Goal: Transaction & Acquisition: Book appointment/travel/reservation

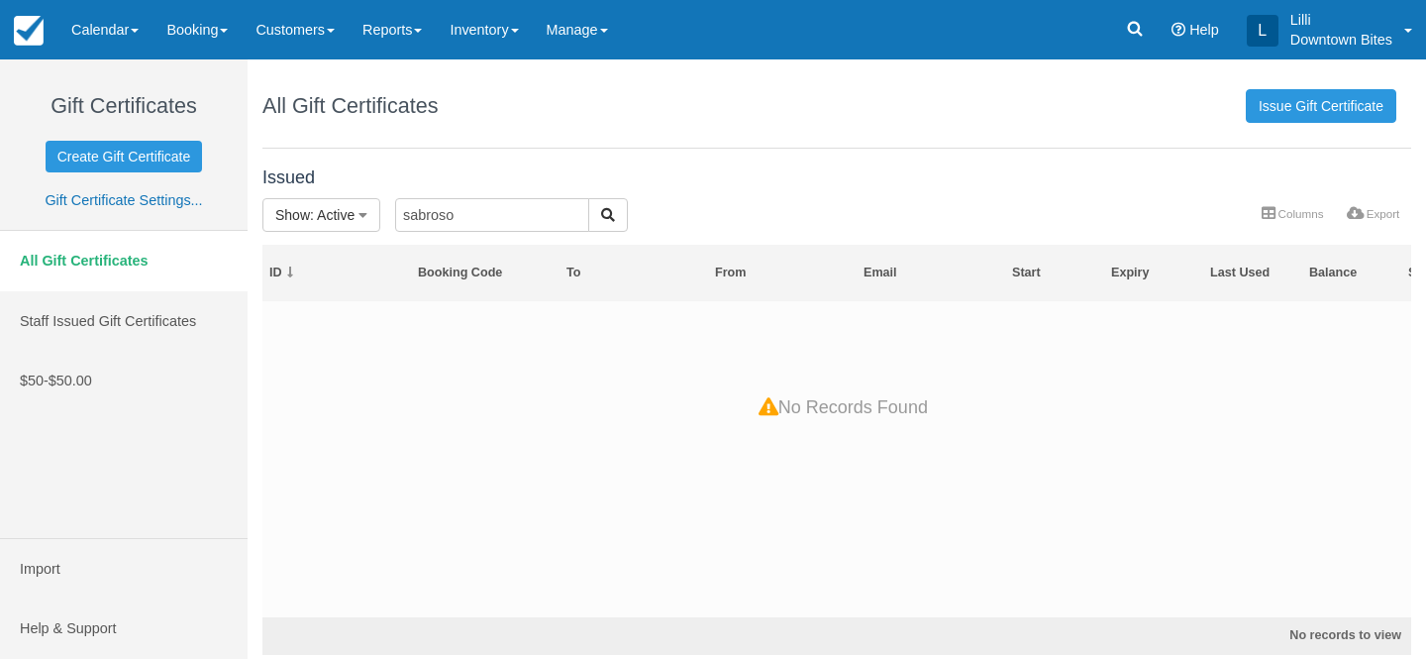
click at [505, 18] on link "Inventory" at bounding box center [484, 29] width 96 height 59
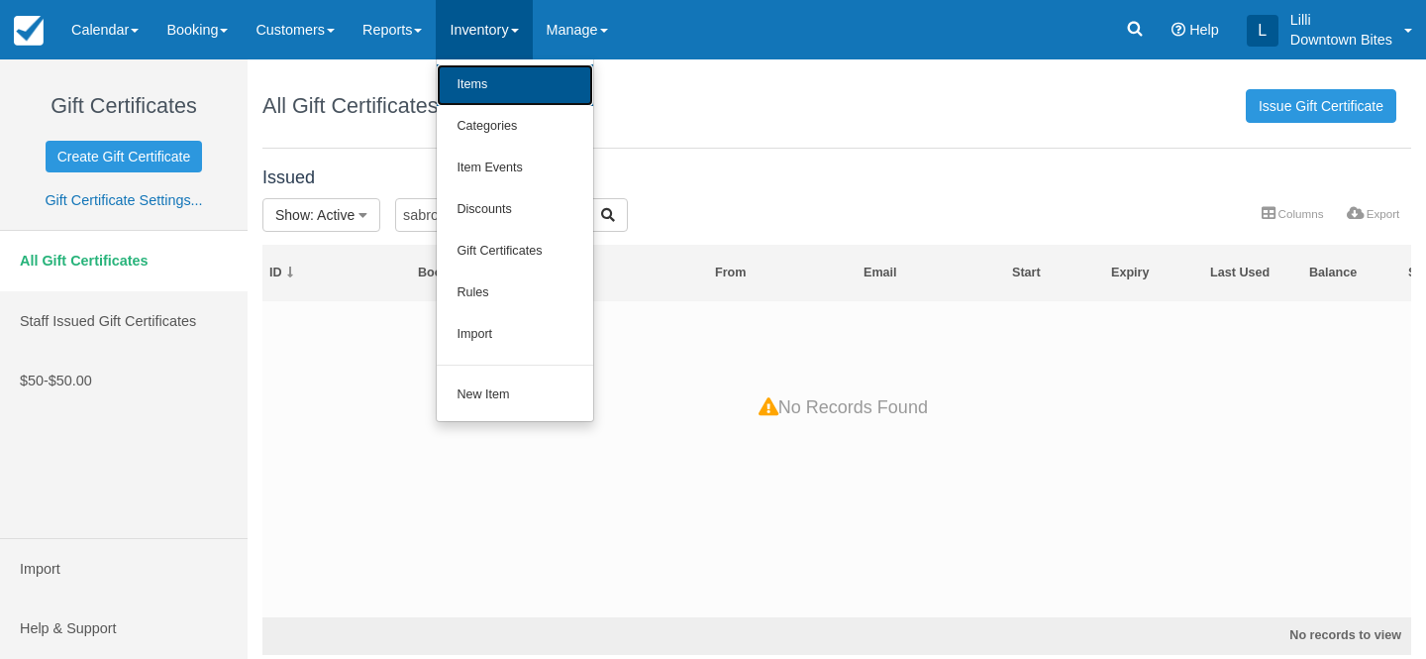
click at [506, 89] on link "Items" at bounding box center [515, 85] width 156 height 42
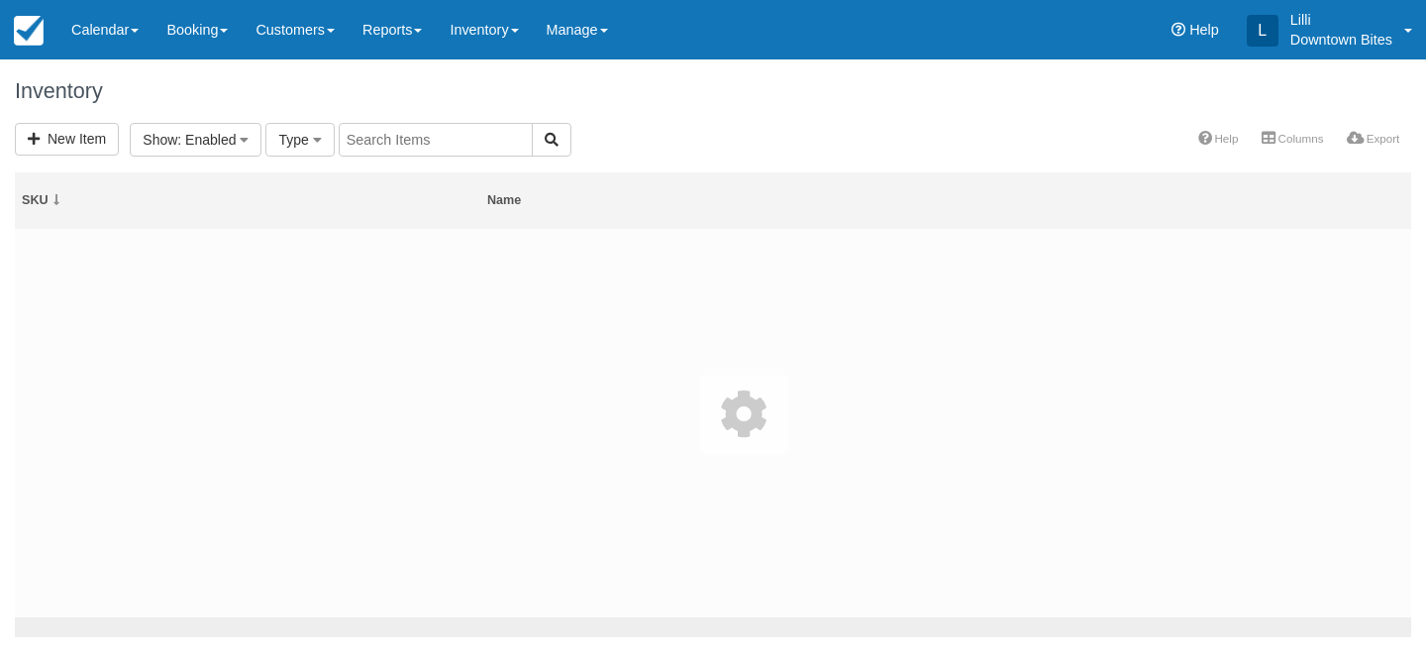
select select
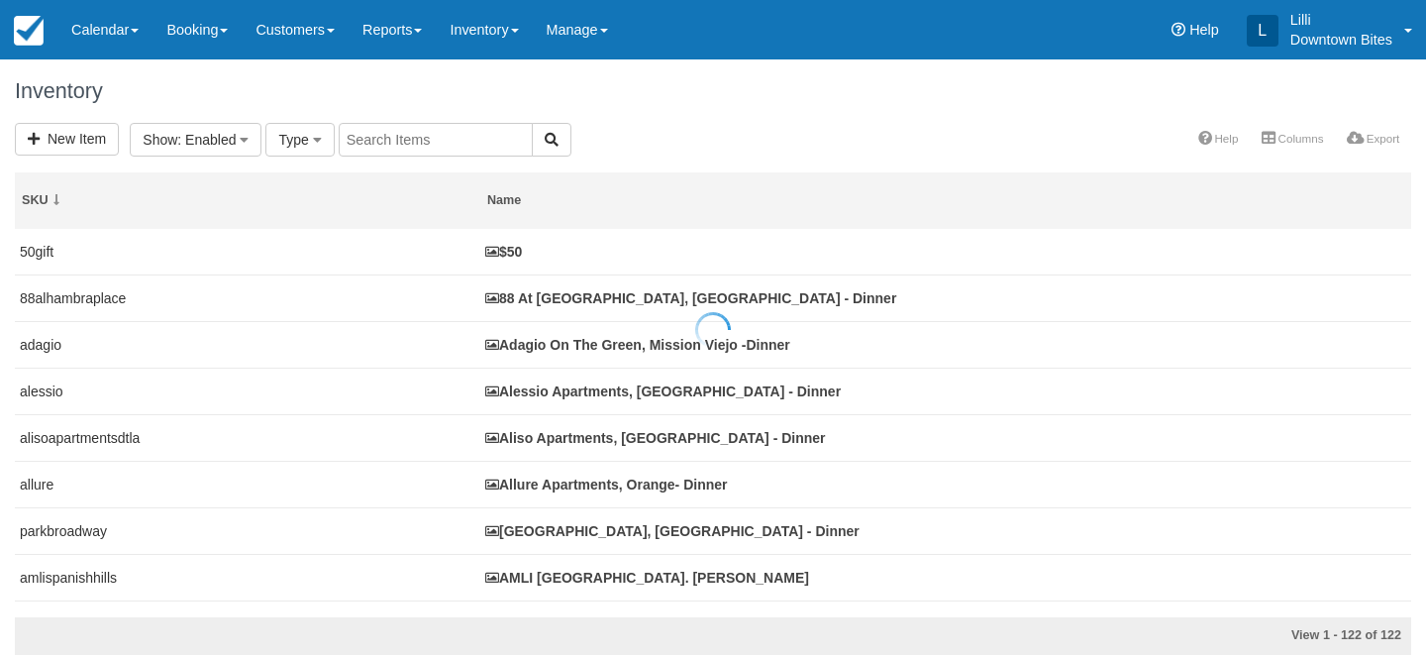
select select
click at [653, 143] on input "text" at bounding box center [658, 140] width 194 height 34
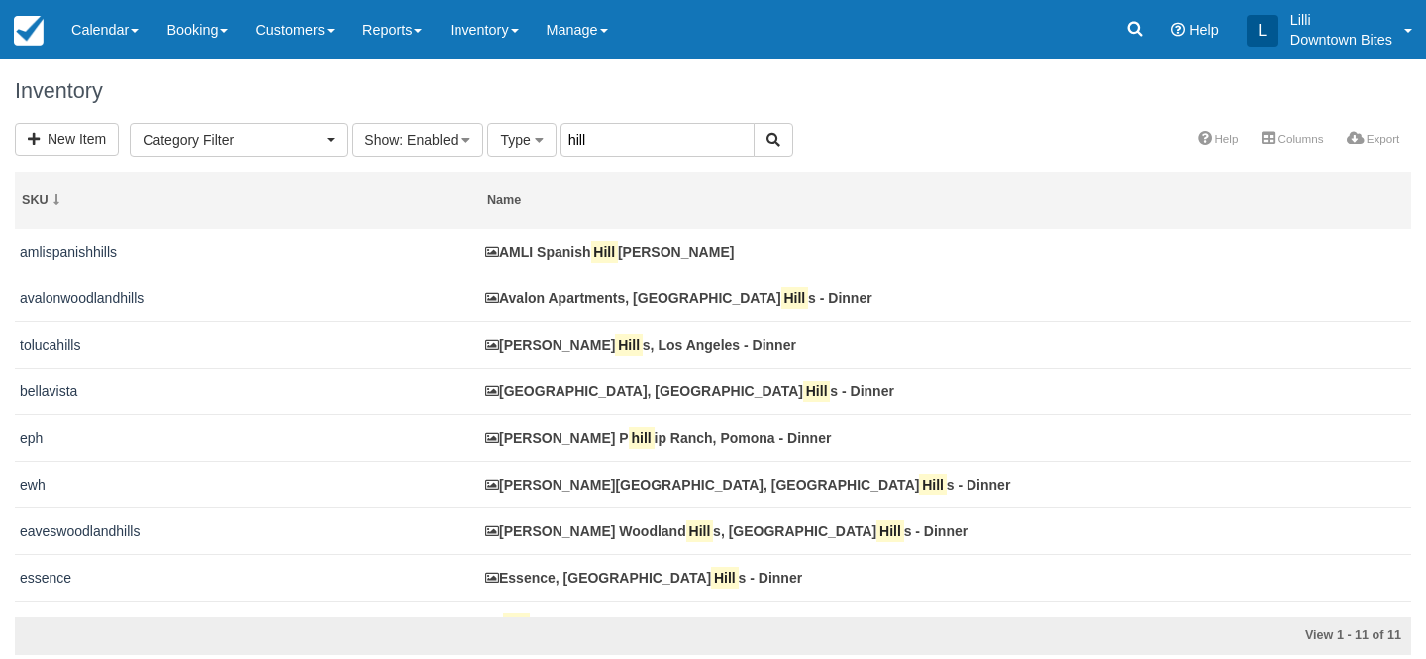
click at [591, 142] on input "hill" at bounding box center [658, 140] width 194 height 34
type input "hilltop"
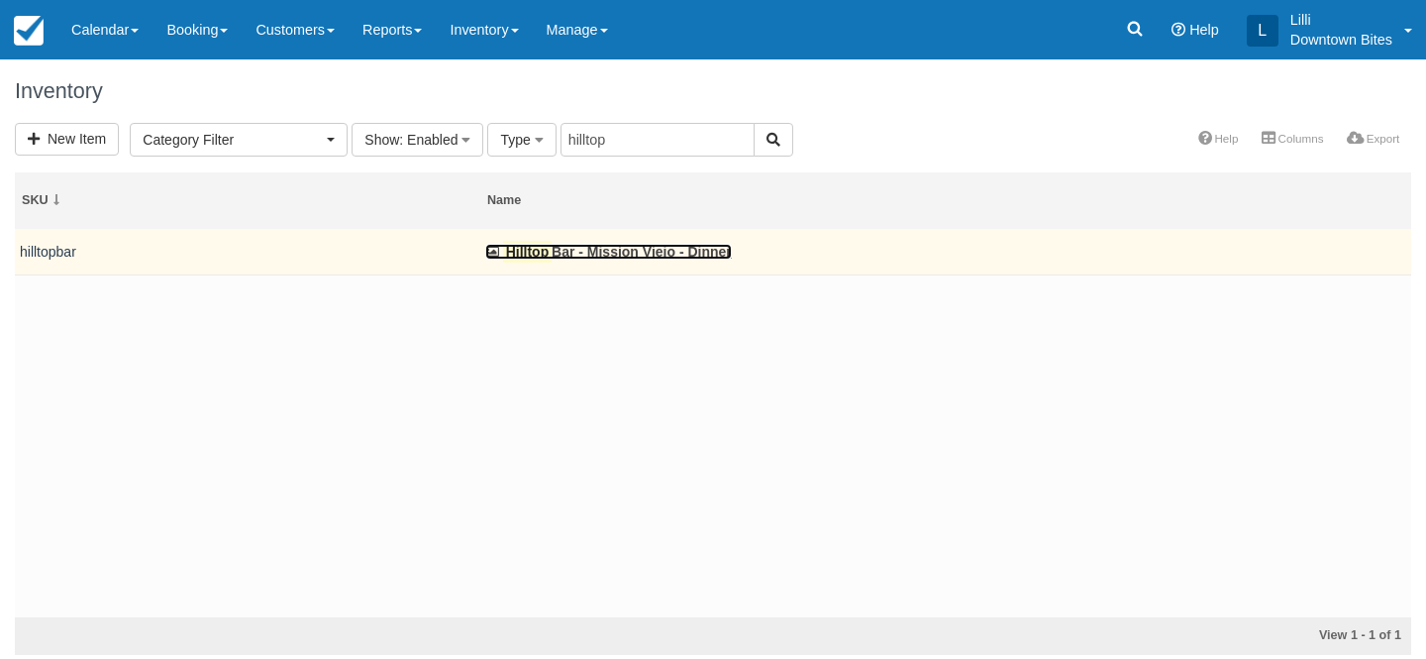
click at [581, 245] on link "Hilltop Bar - Mission Viejo - Dinner" at bounding box center [608, 252] width 247 height 16
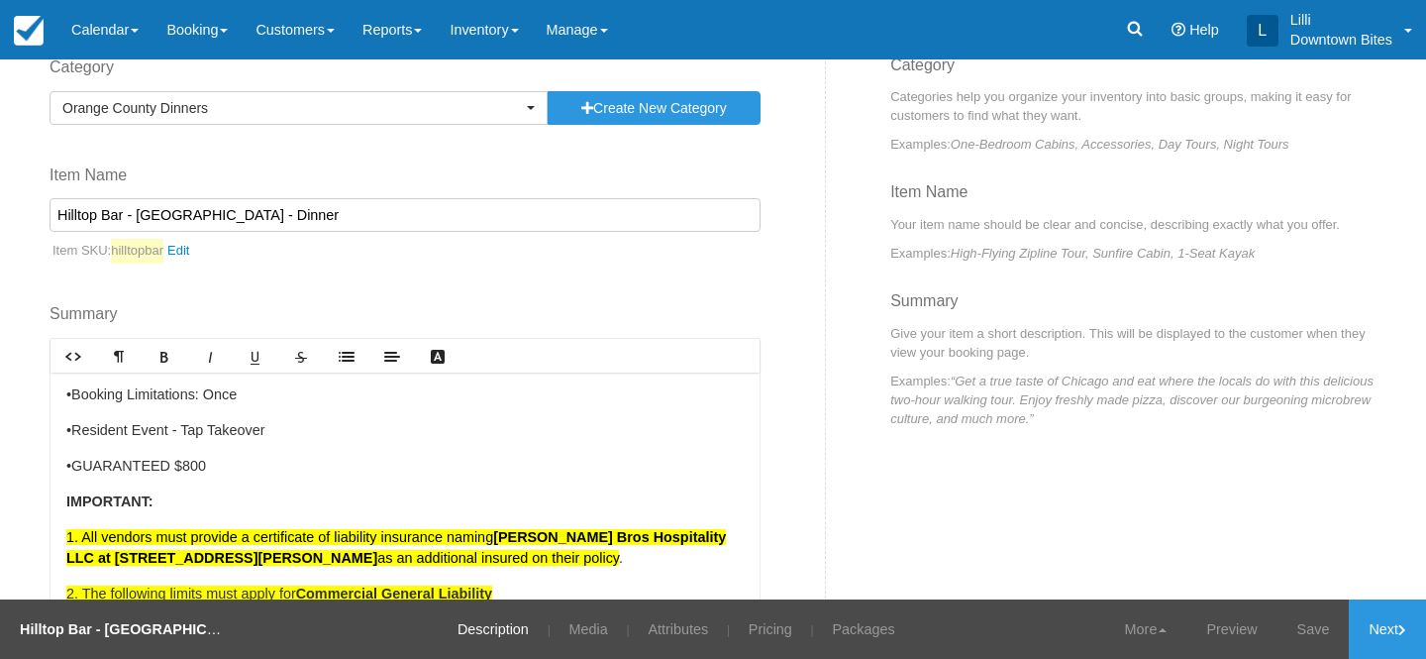
scroll to position [162, 0]
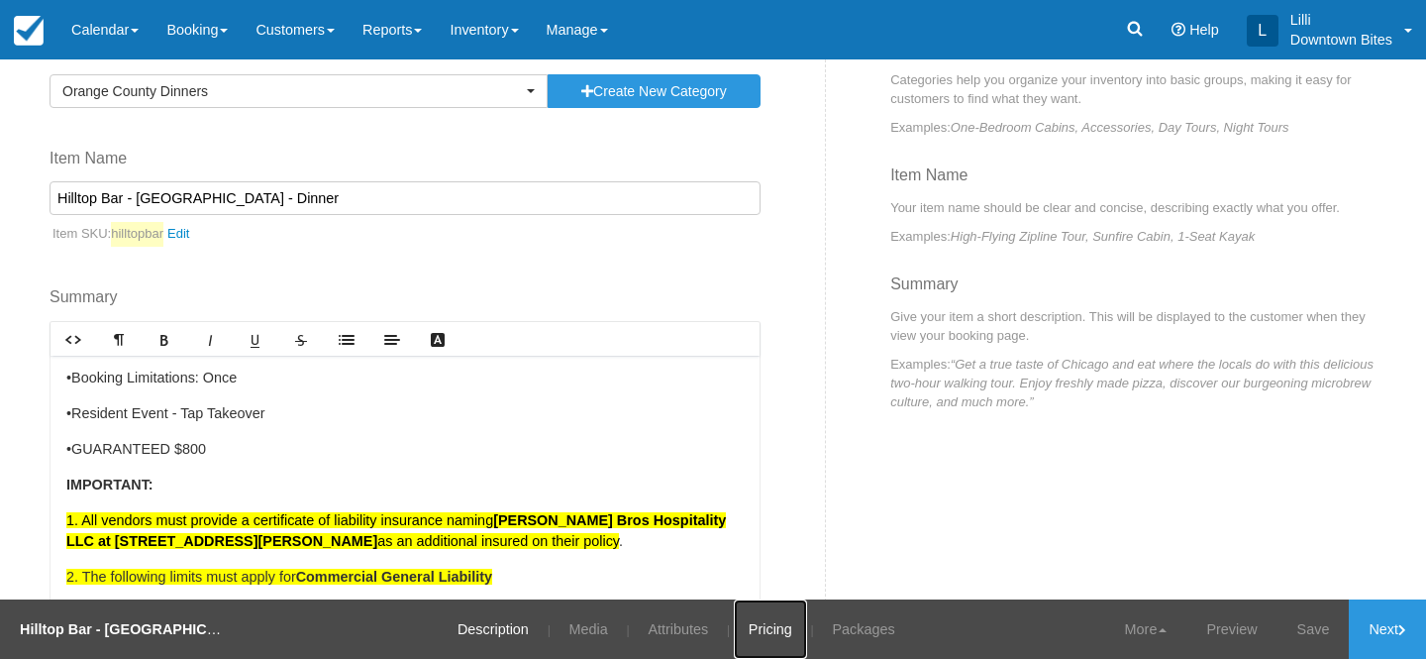
click at [763, 624] on link "Pricing" at bounding box center [770, 628] width 73 height 59
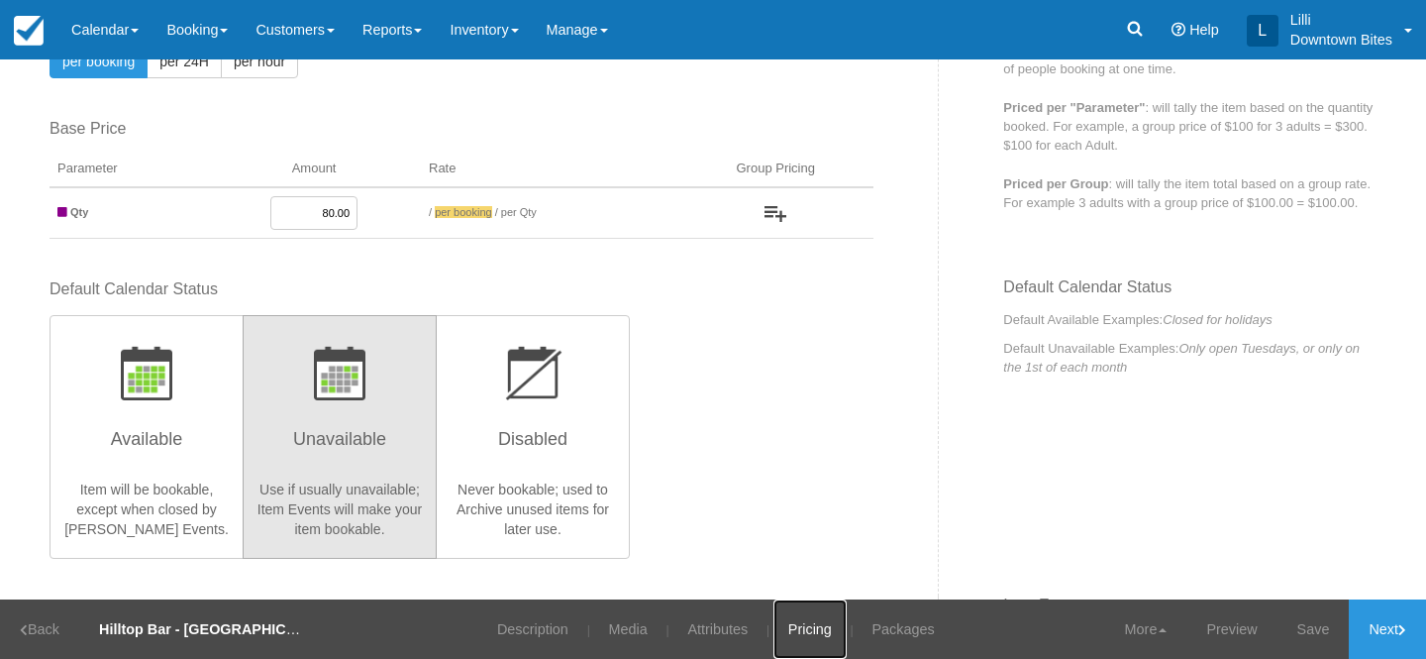
scroll to position [269, 0]
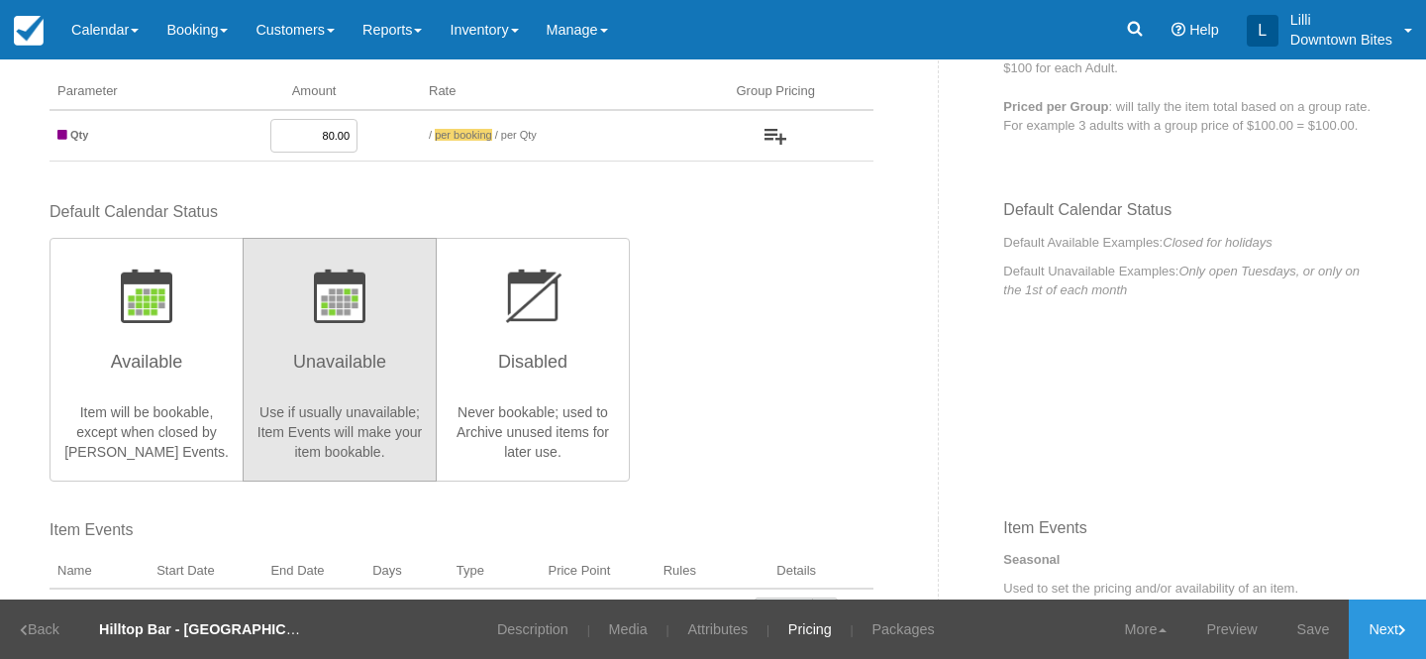
click at [330, 133] on input "80.00" at bounding box center [313, 136] width 87 height 34
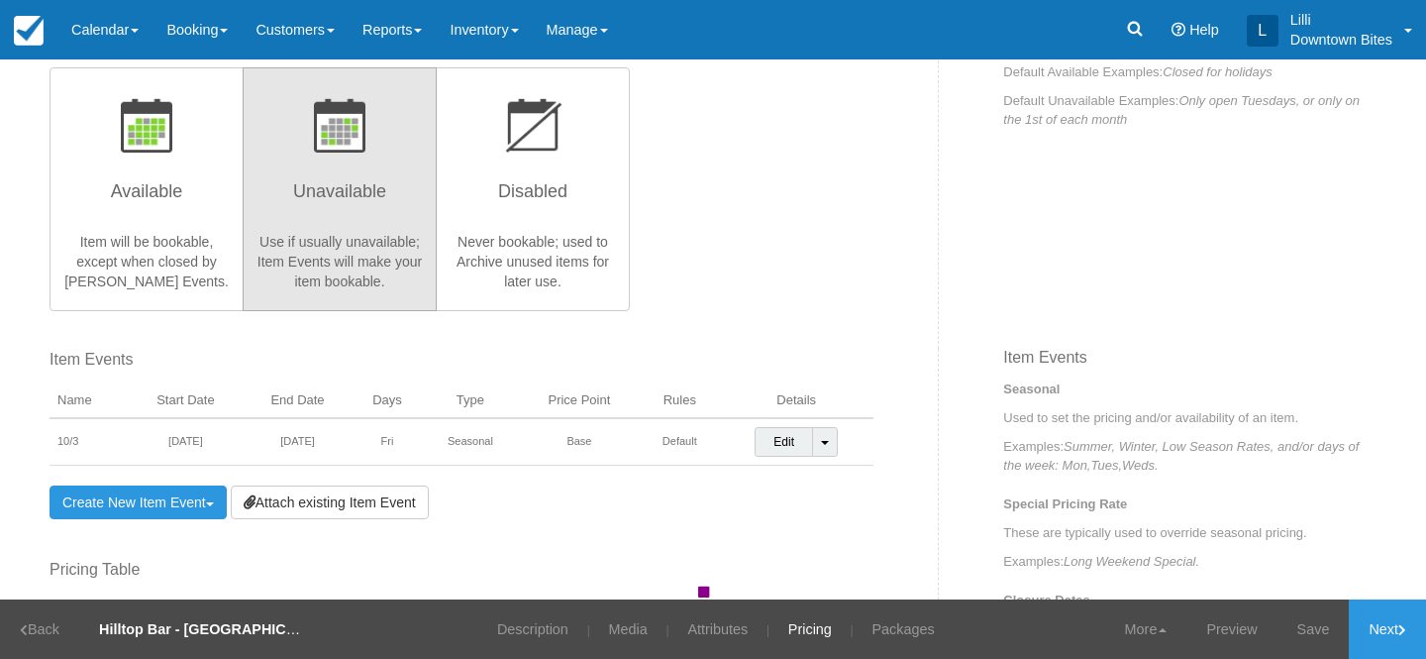
scroll to position [438, 0]
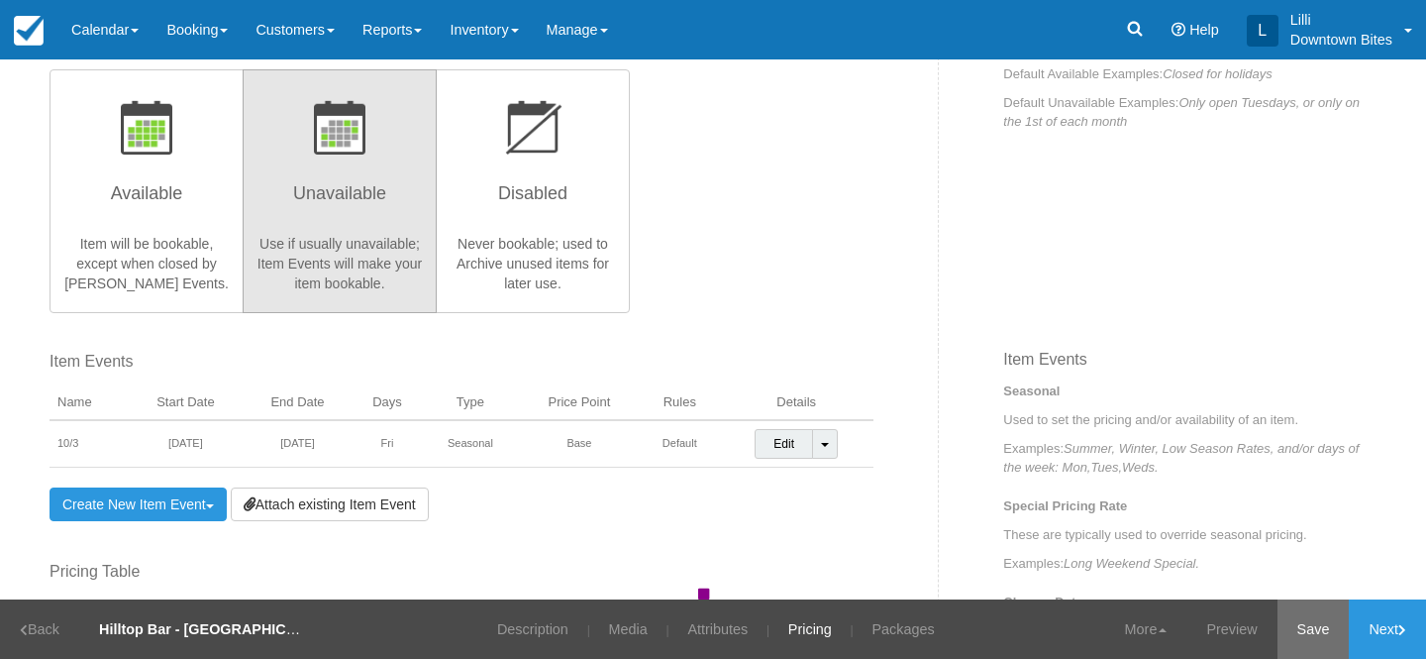
type input "75.00"
click at [1305, 626] on link "Save" at bounding box center [1314, 628] width 72 height 59
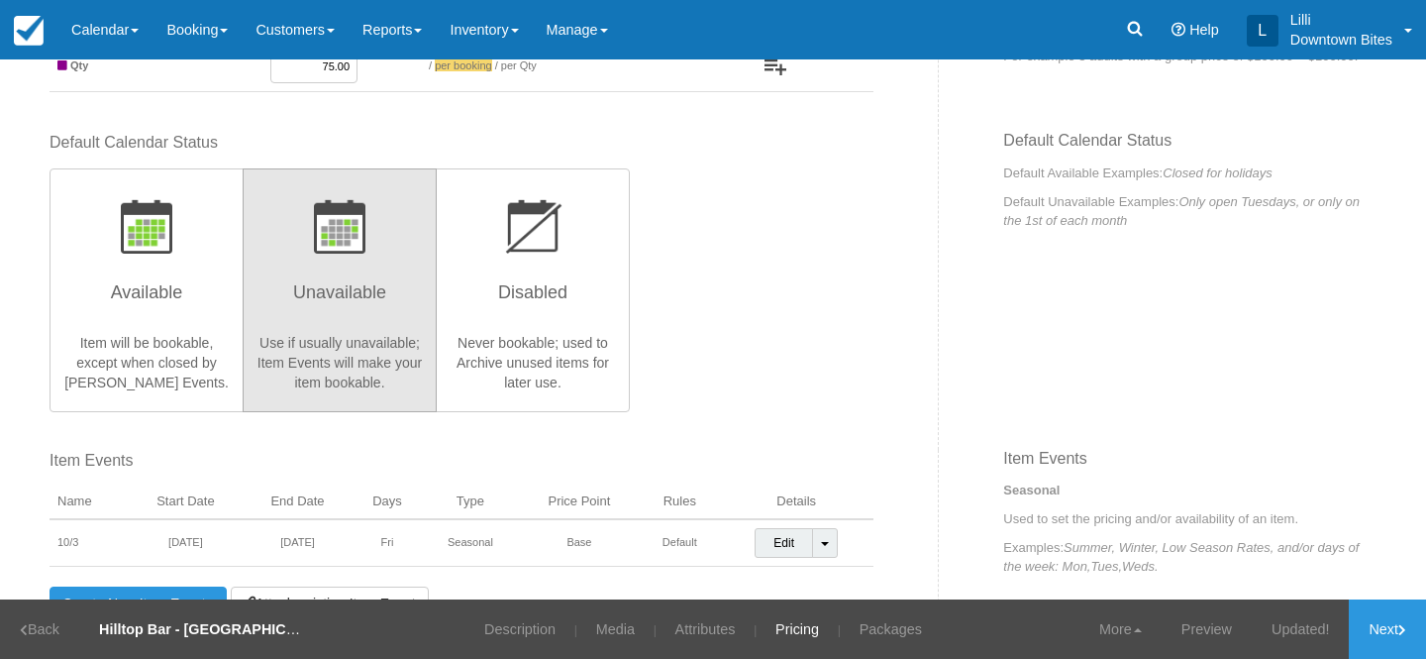
scroll to position [352, 0]
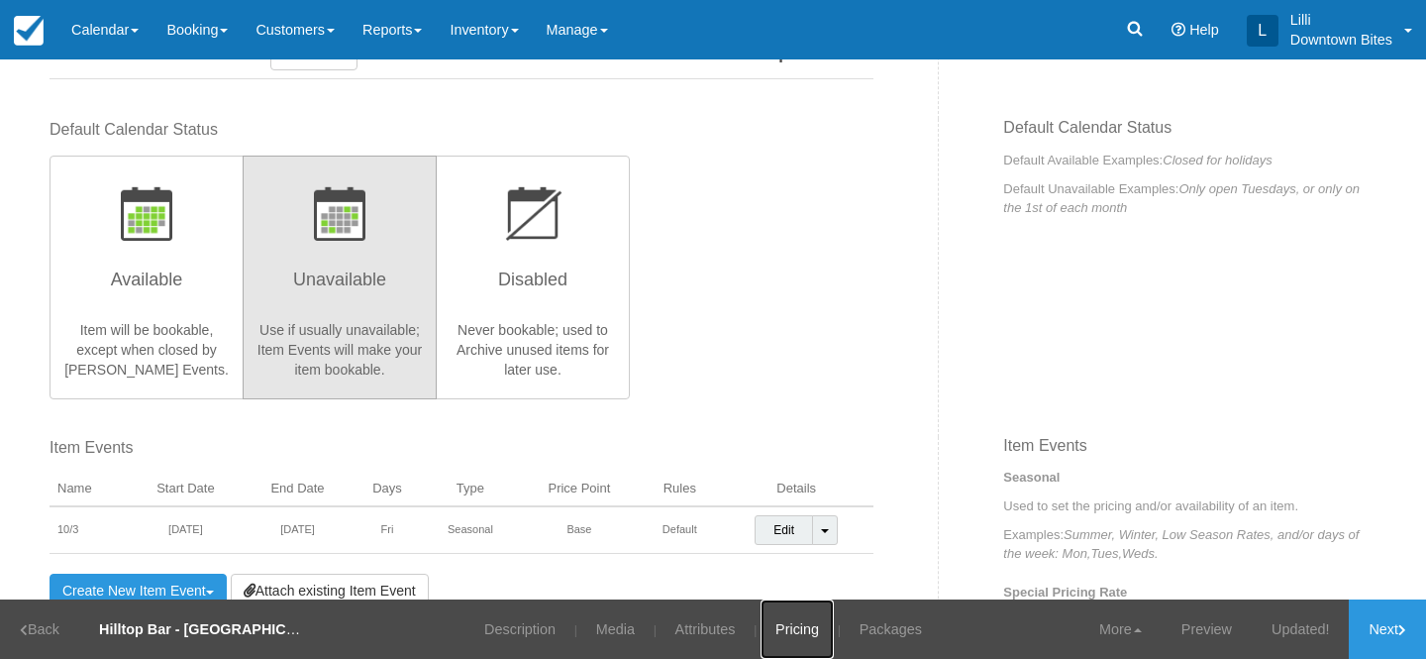
click at [805, 625] on link "Pricing" at bounding box center [797, 628] width 73 height 59
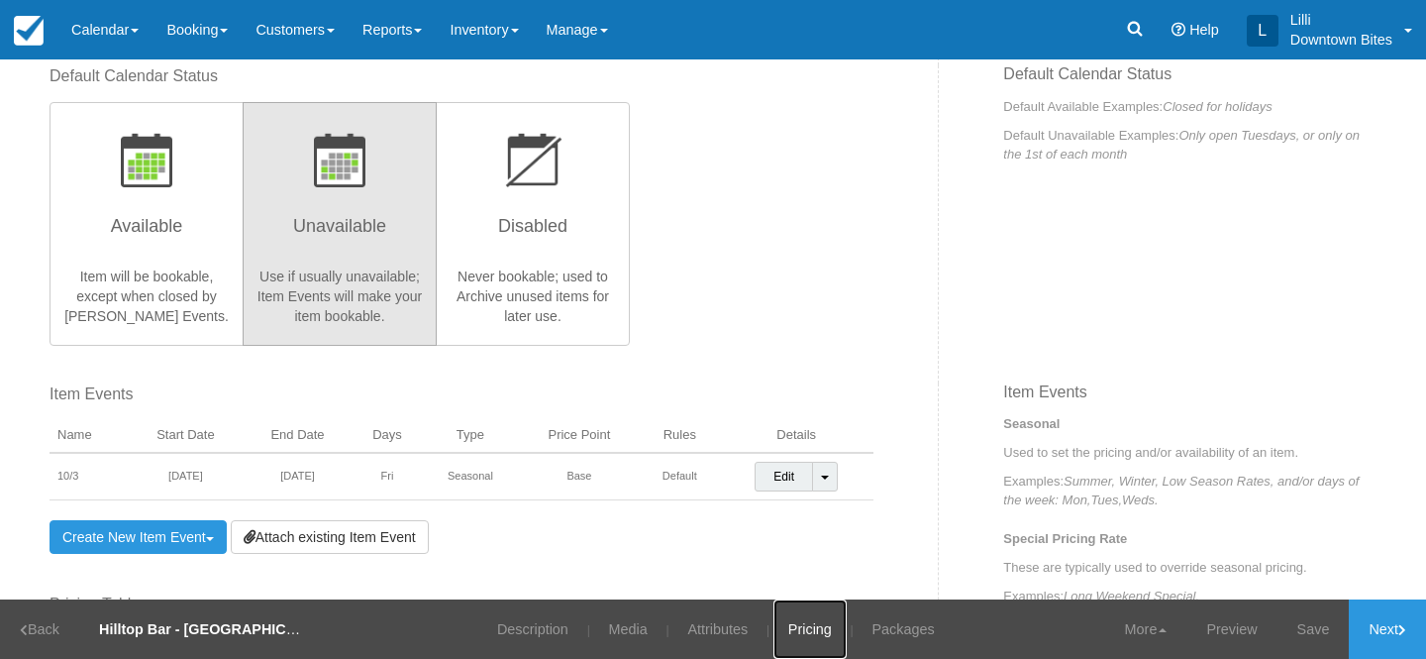
scroll to position [444, 0]
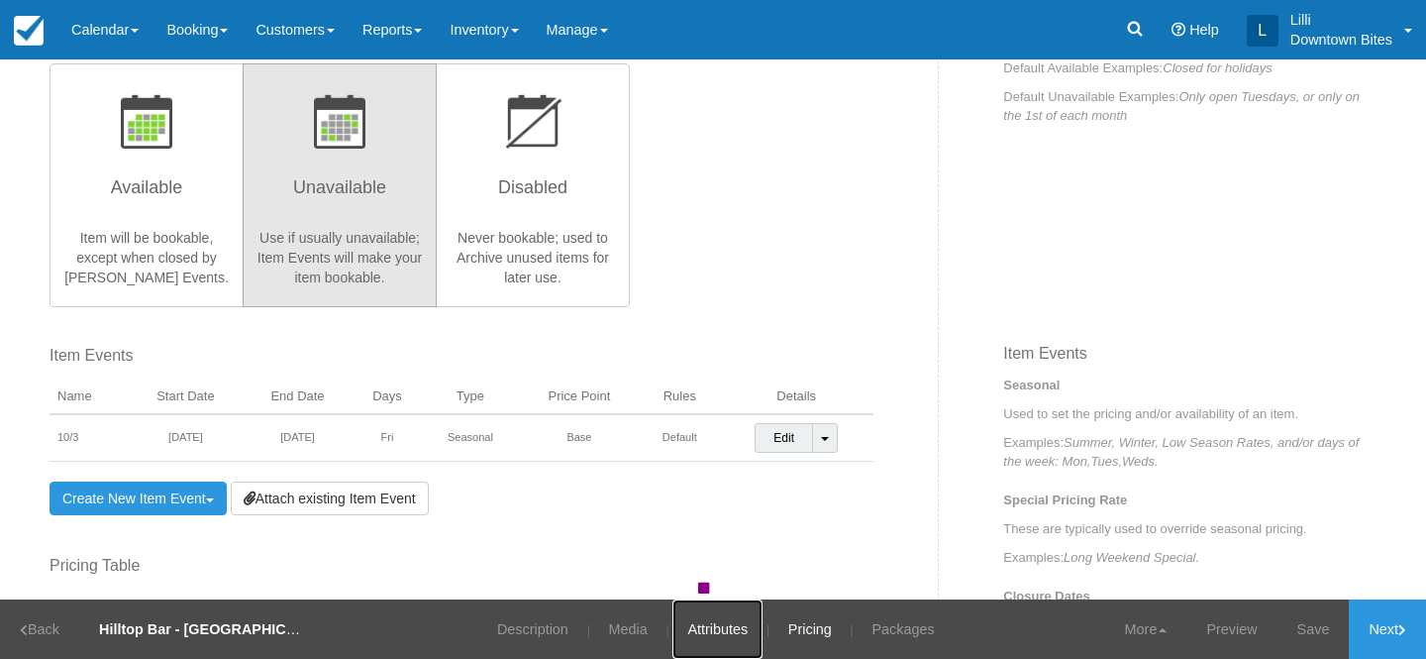
click at [694, 629] on link "Attributes" at bounding box center [717, 628] width 90 height 59
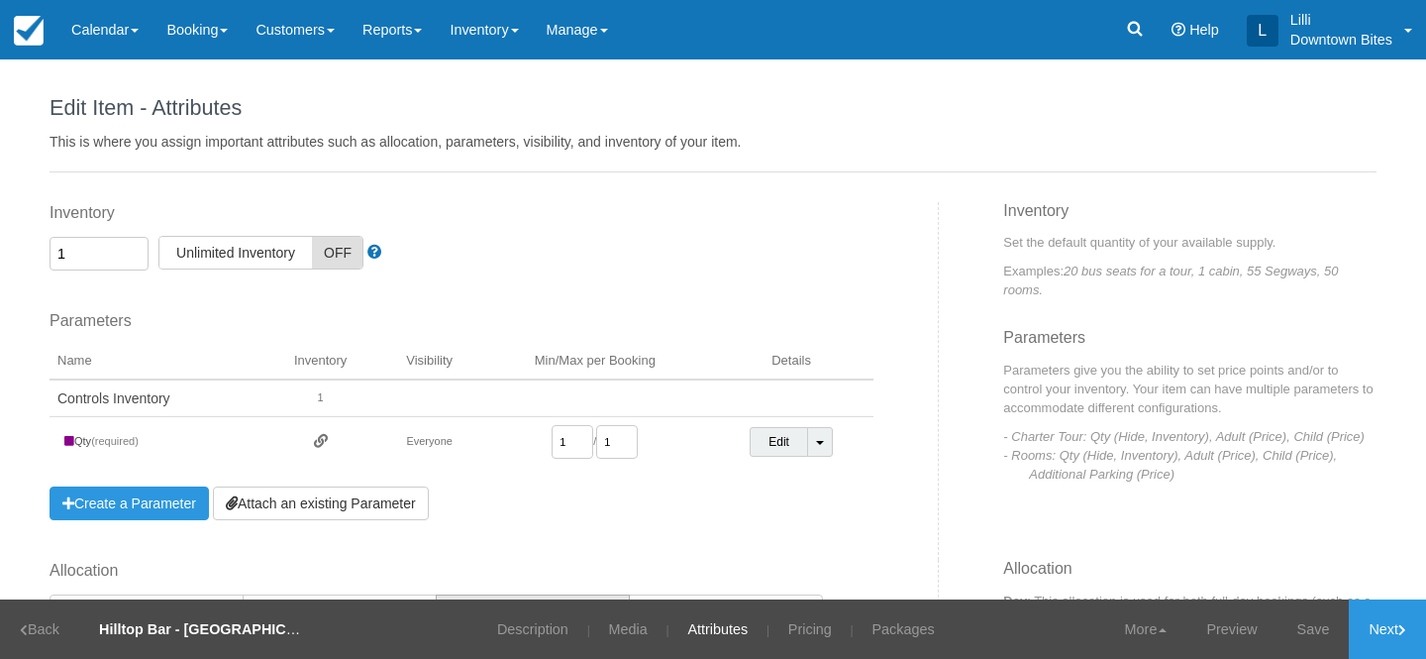
drag, startPoint x: 67, startPoint y: 254, endPoint x: 28, endPoint y: 254, distance: 39.6
click at [31, 254] on div "Edit Item - Description This is your first step to creating your item for your …" at bounding box center [713, 329] width 1426 height 540
type input "2"
click at [1309, 633] on link "Save" at bounding box center [1314, 628] width 72 height 59
click at [517, 627] on link "Description" at bounding box center [519, 628] width 101 height 59
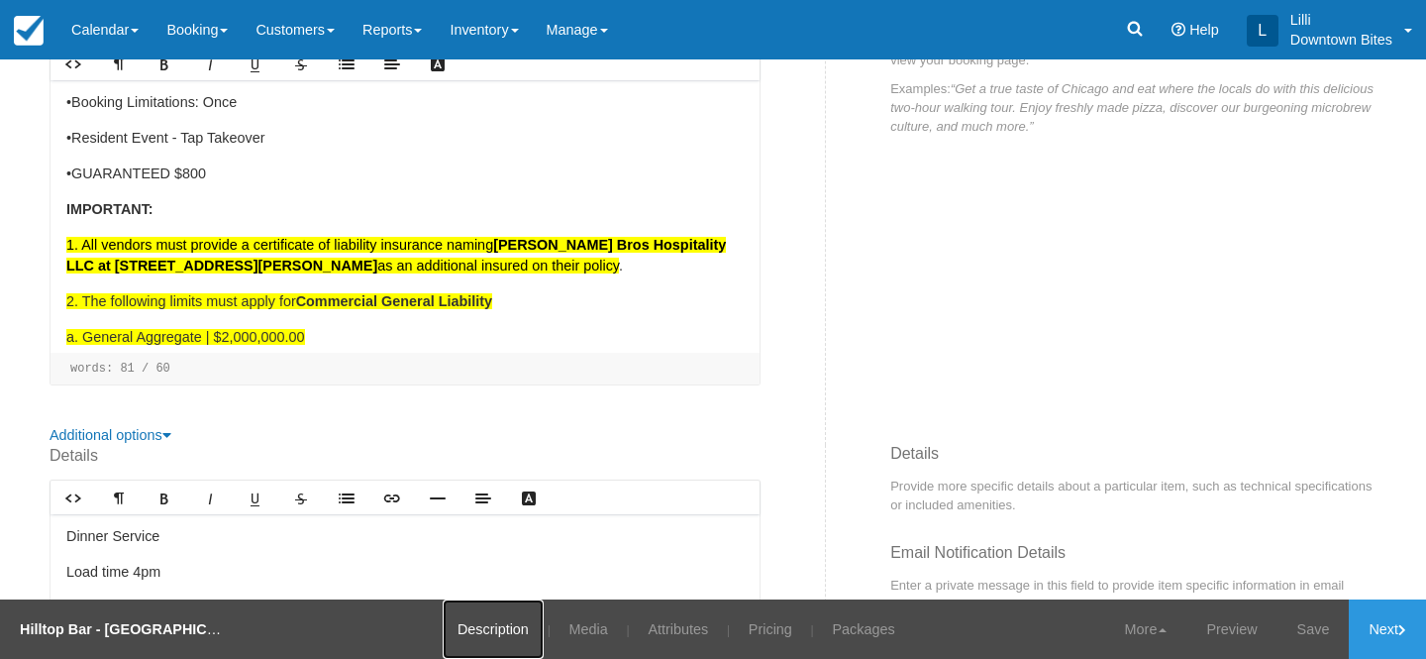
scroll to position [441, 0]
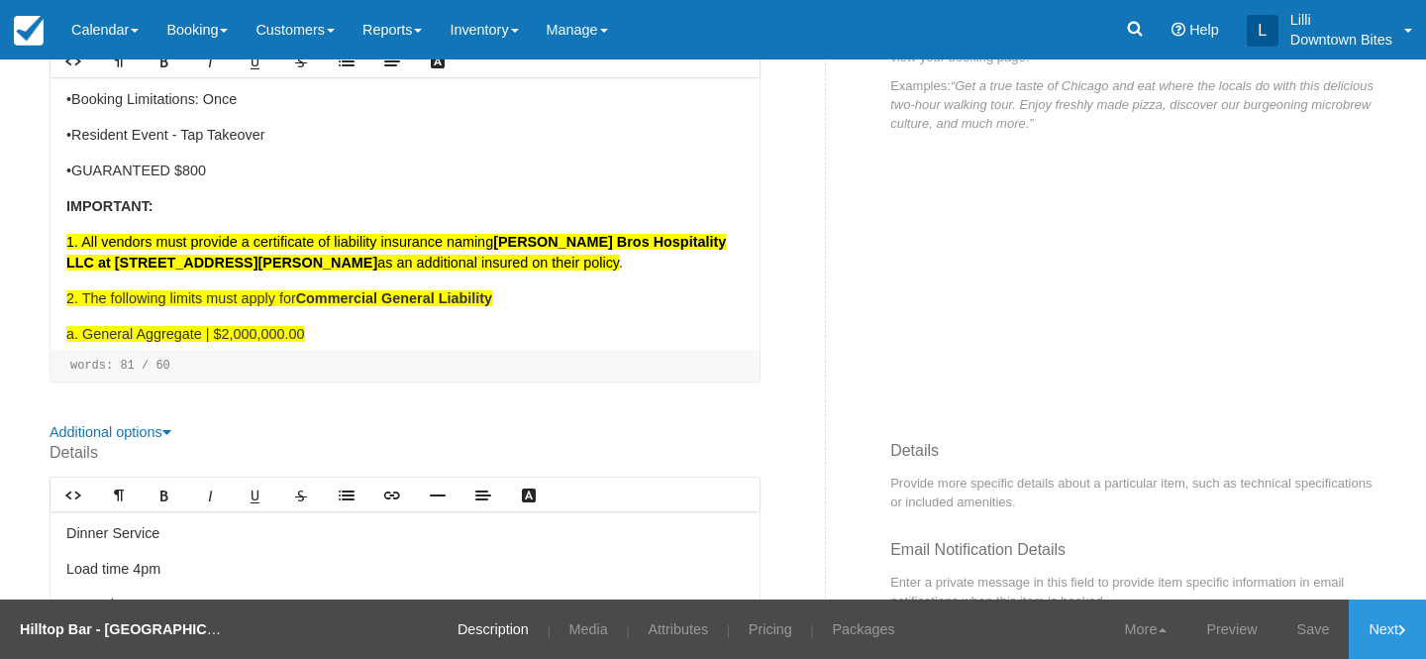
click at [72, 199] on strong "IMPORTANT:" at bounding box center [109, 206] width 87 height 16
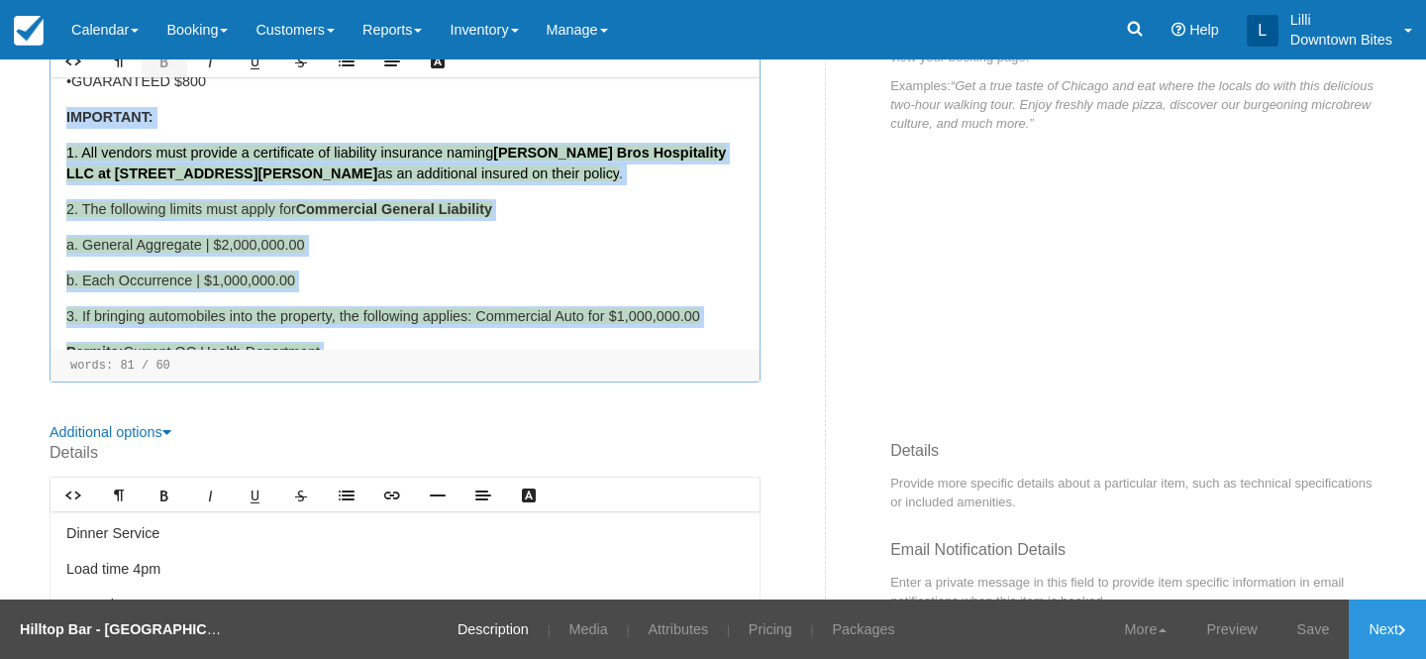
scroll to position [164, 0]
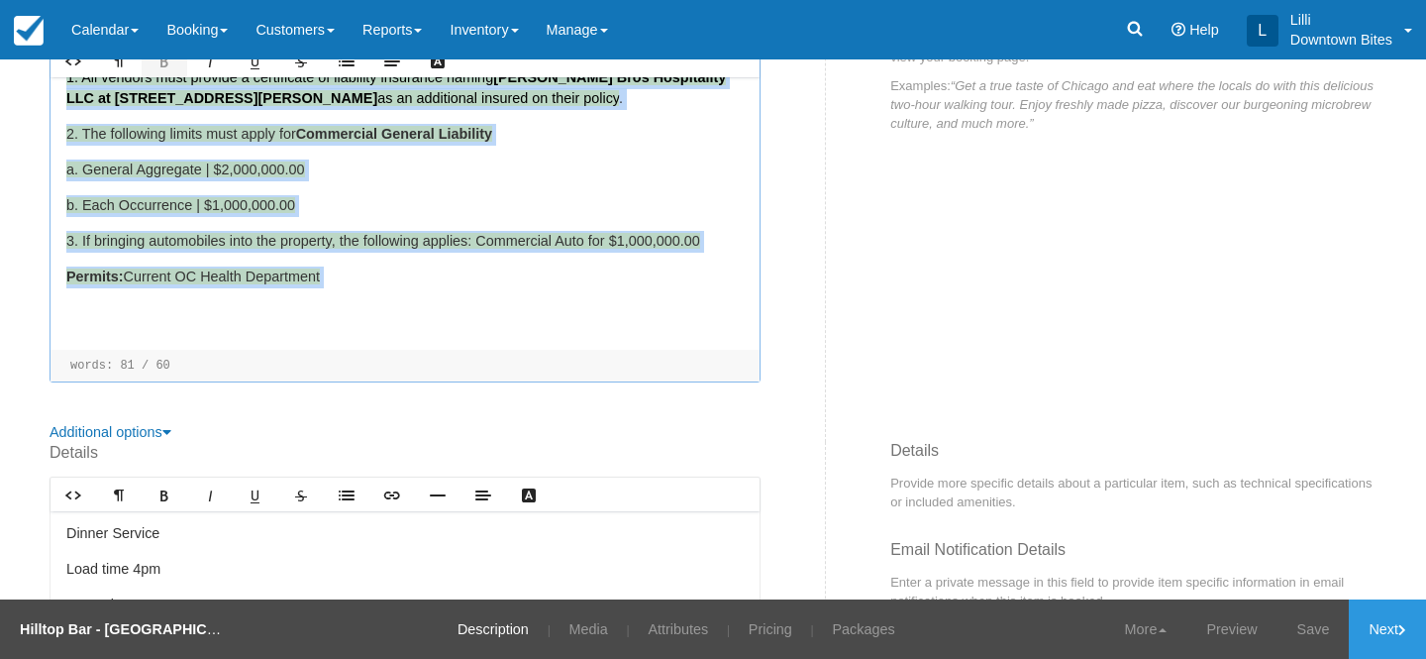
drag, startPoint x: 66, startPoint y: 198, endPoint x: 394, endPoint y: 306, distance: 345.1
click at [394, 306] on div "•Booking Limitations: Once •Resident Event - Tap Takeover •GUARANTEED $800 IMPO…" at bounding box center [405, 213] width 709 height 272
copy div "IMPORTANT: 1. All vendors must provide a certificate of liability insurance nam…"
click at [109, 28] on link "Calendar" at bounding box center [104, 29] width 95 height 59
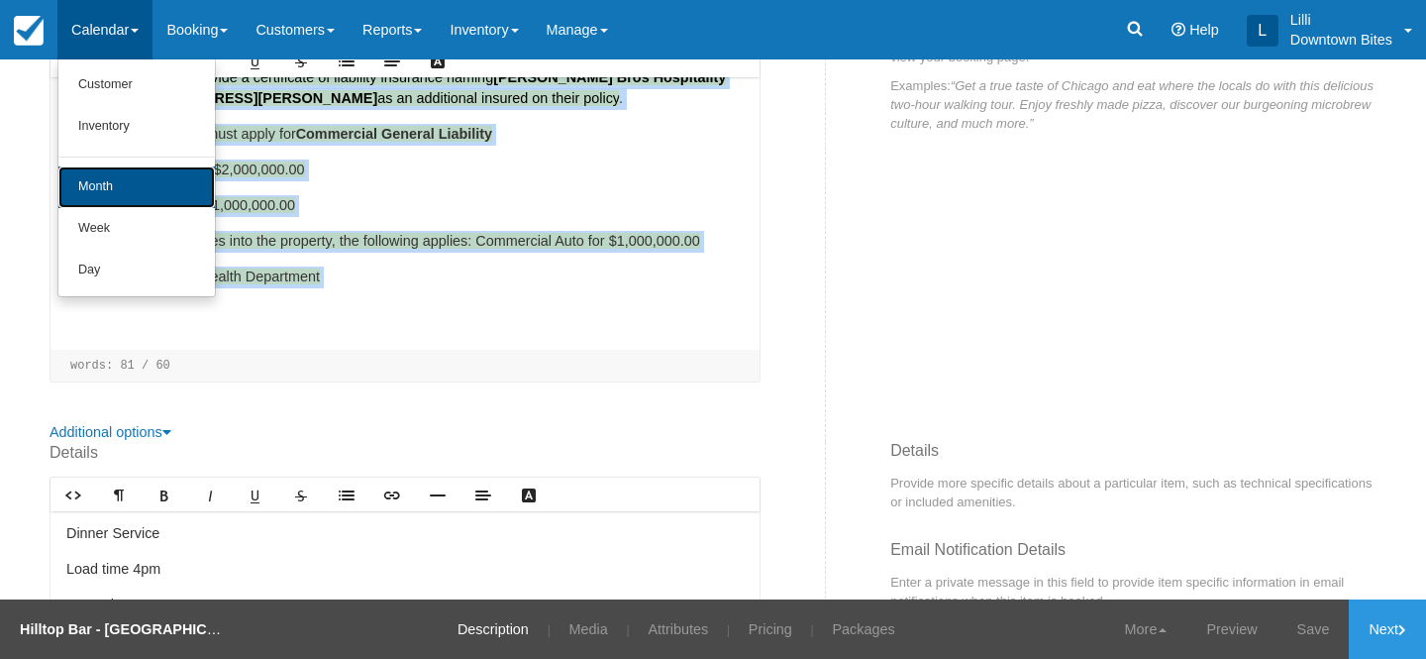
click at [91, 192] on link "Month" at bounding box center [136, 187] width 156 height 42
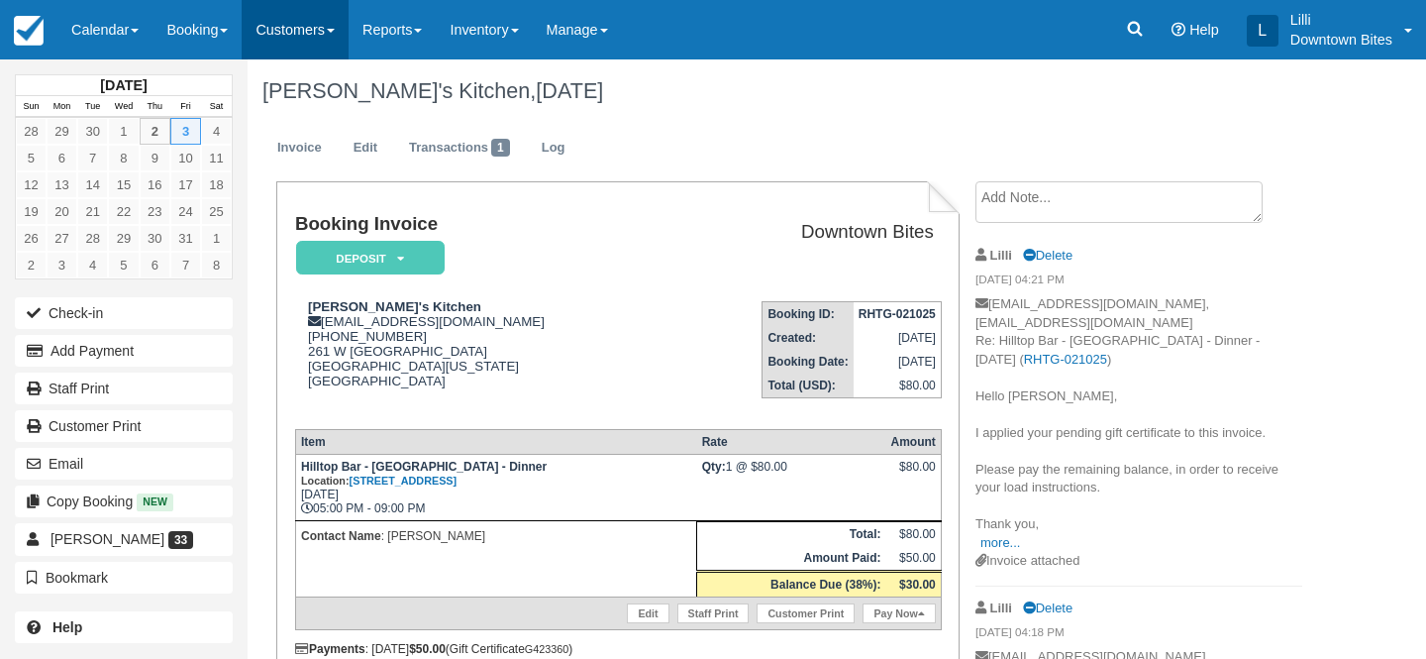
click at [292, 31] on link "Customers" at bounding box center [295, 29] width 107 height 59
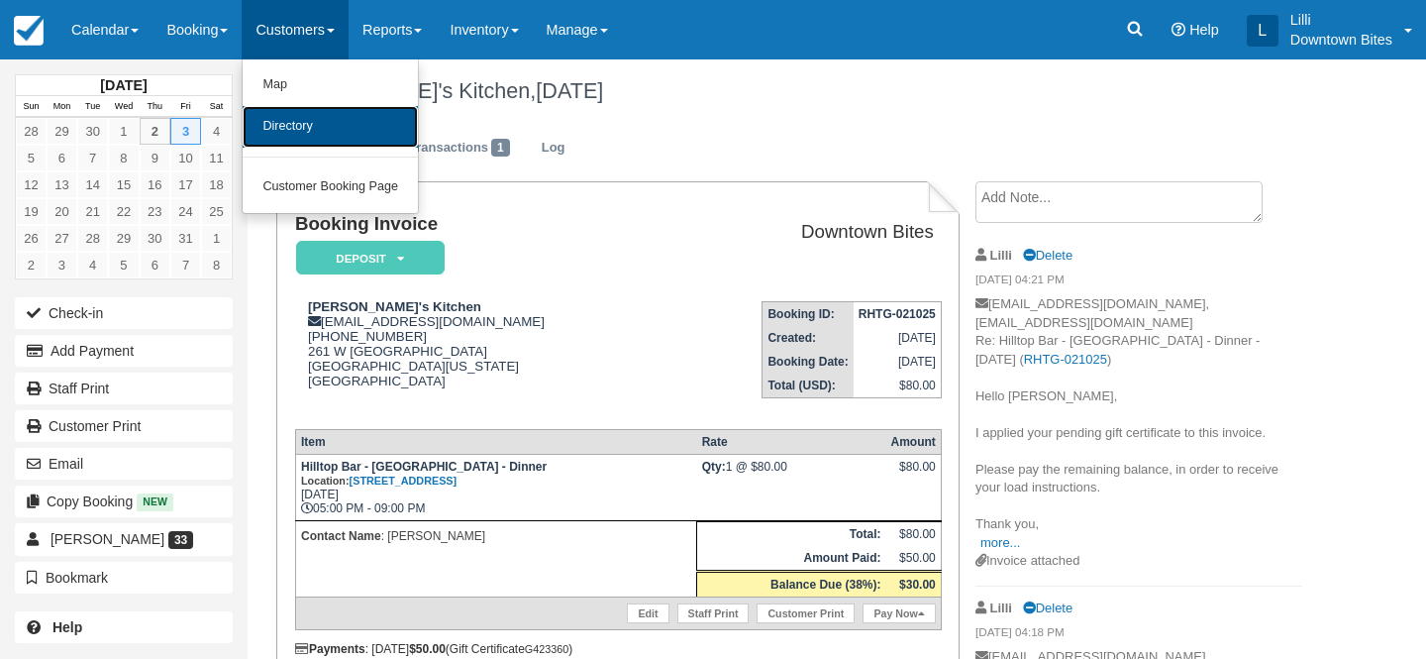
click at [310, 145] on link "Directory" at bounding box center [330, 127] width 175 height 42
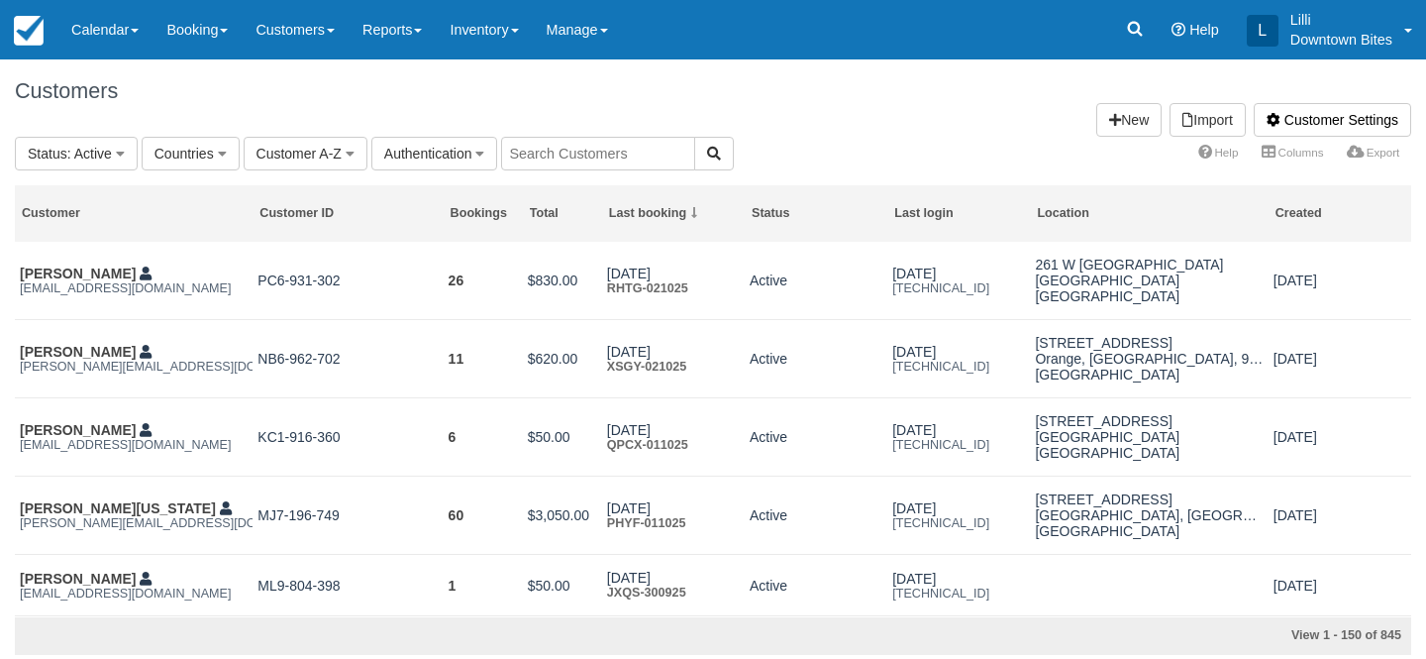
click at [580, 160] on input "text" at bounding box center [598, 154] width 194 height 34
type input "sabroso"
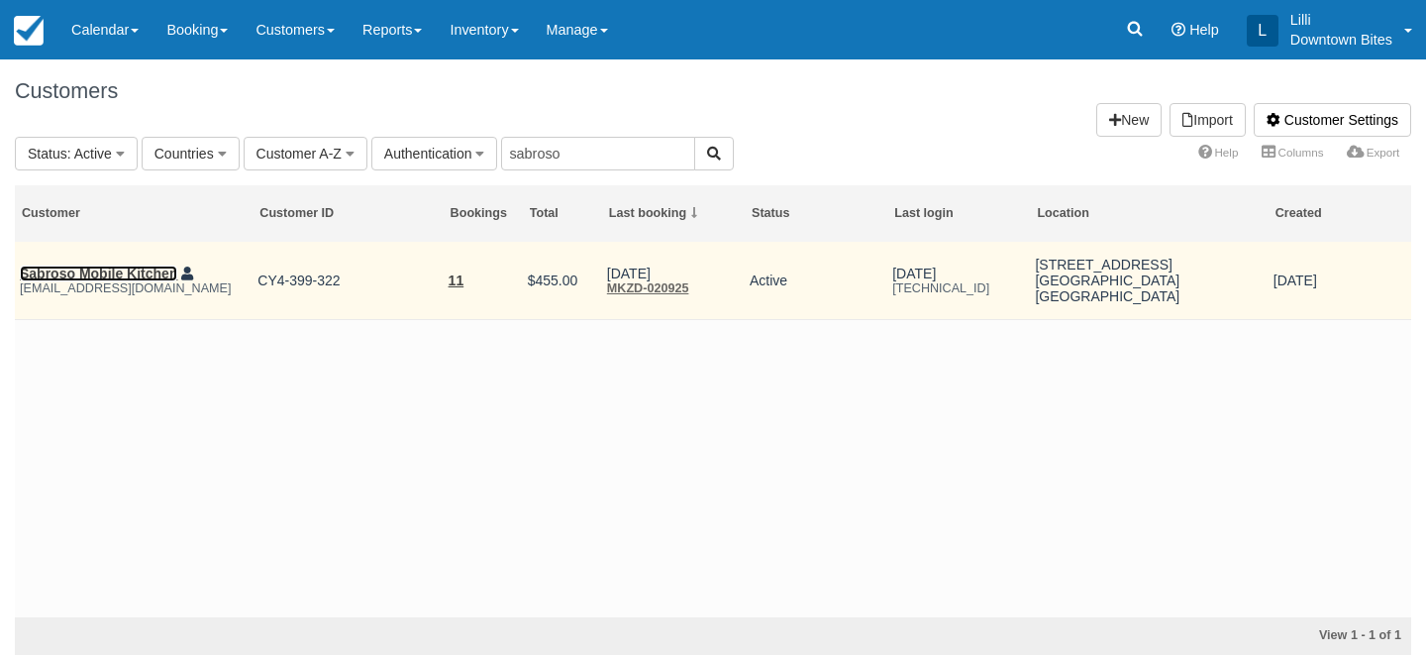
click at [120, 268] on link "Sabroso Mobile Kitchen" at bounding box center [98, 273] width 157 height 16
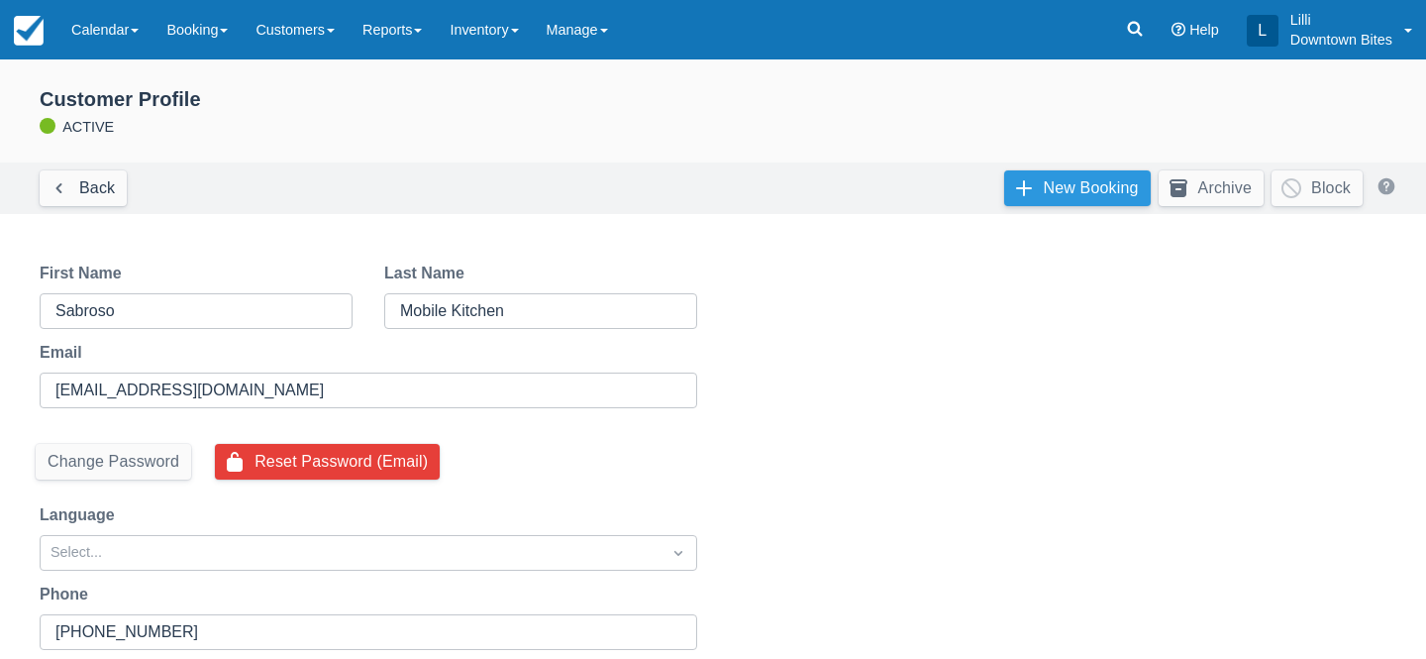
click at [1047, 186] on link "New Booking" at bounding box center [1077, 188] width 147 height 36
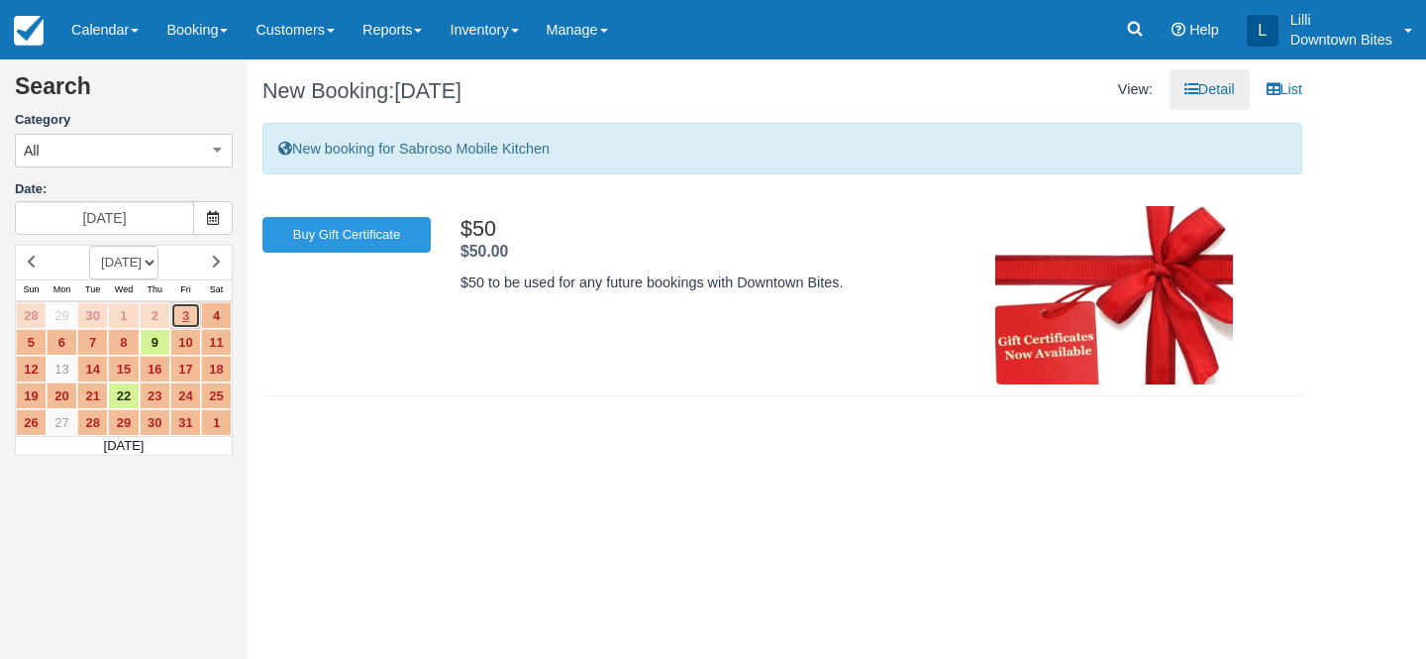
click at [182, 317] on link "3" at bounding box center [185, 315] width 31 height 27
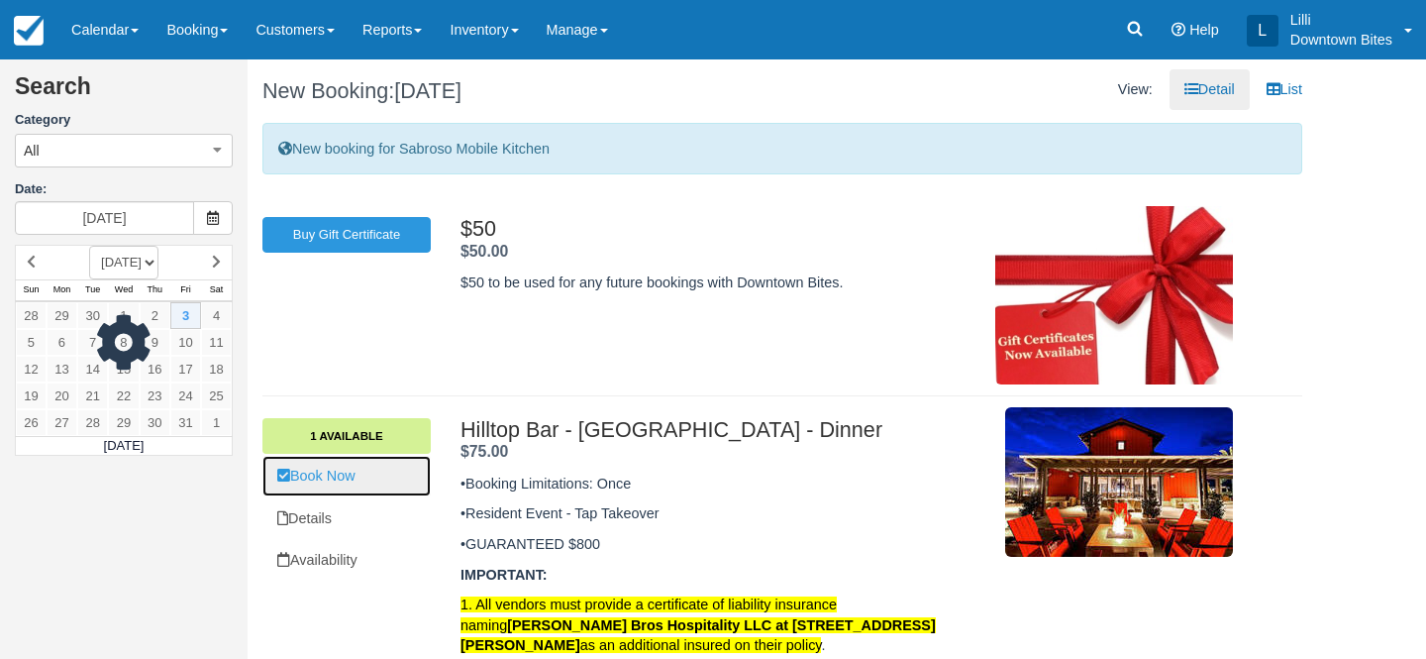
click at [318, 474] on link "Book Now" at bounding box center [346, 476] width 168 height 41
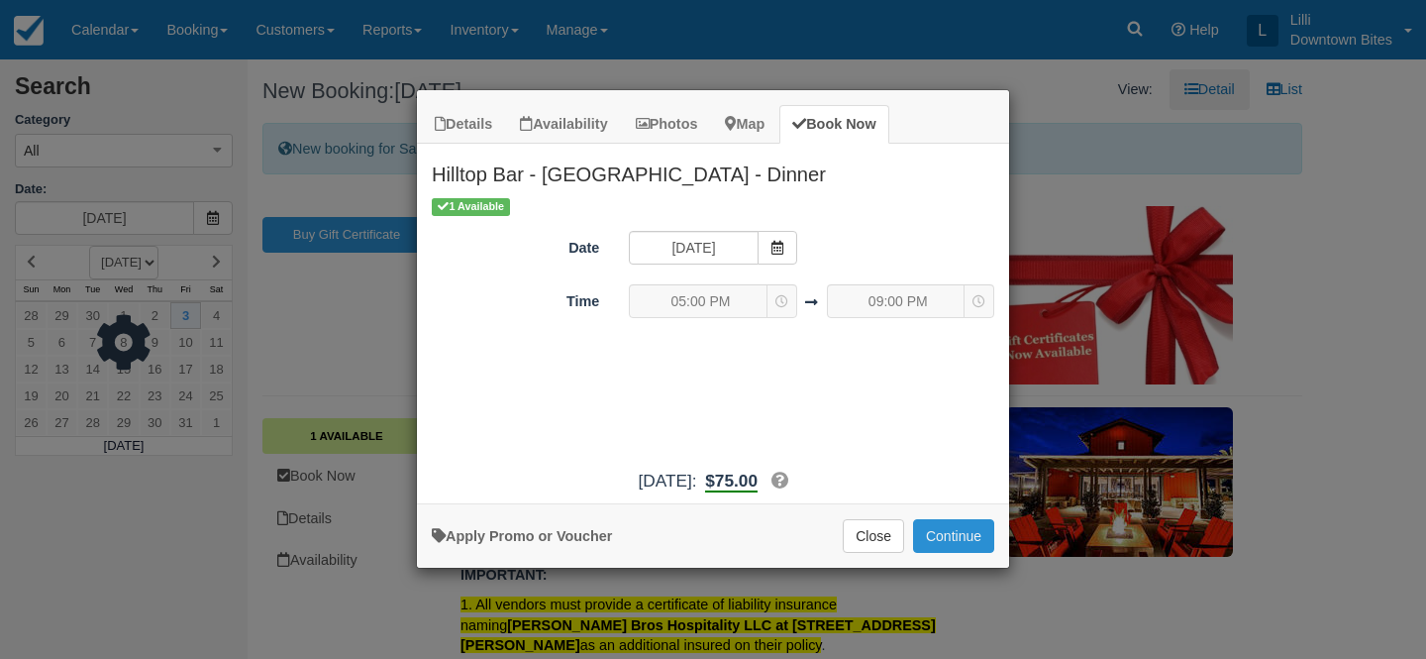
click at [961, 533] on button "Continue" at bounding box center [953, 536] width 81 height 34
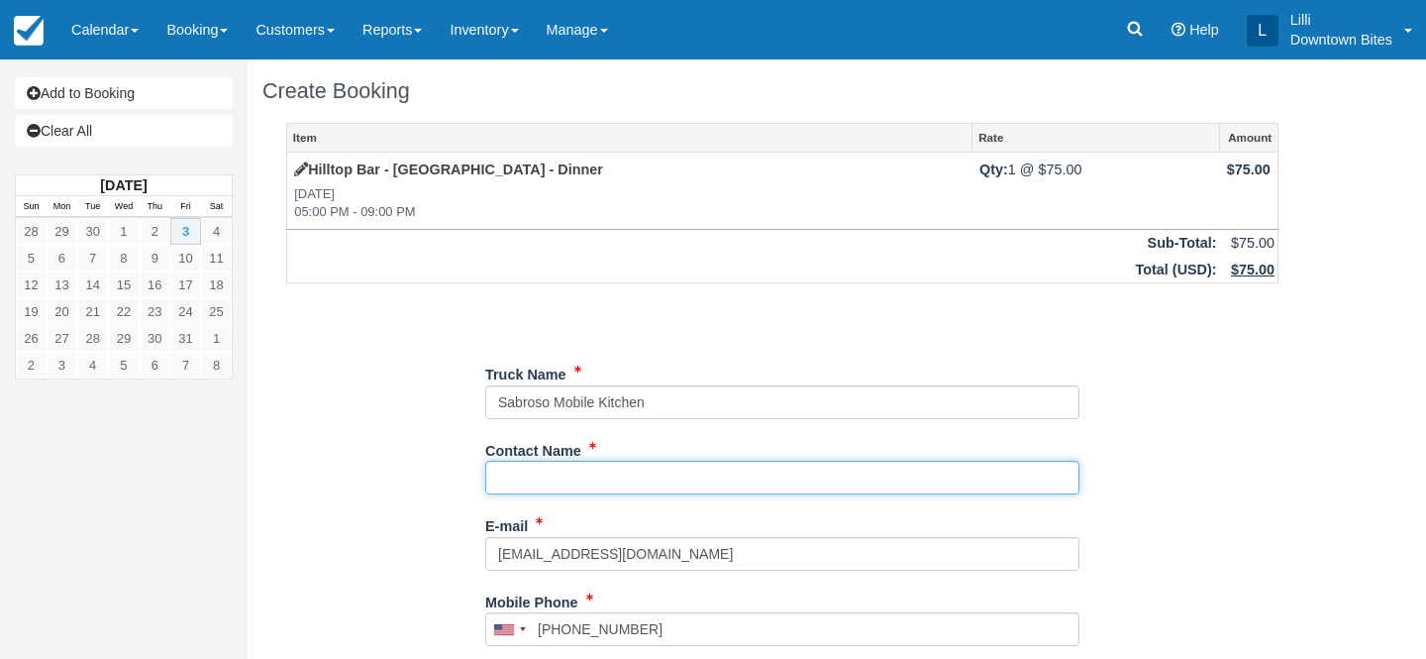
click at [596, 471] on input "Contact Name" at bounding box center [782, 478] width 594 height 34
type input "David"
type input "+17144296675"
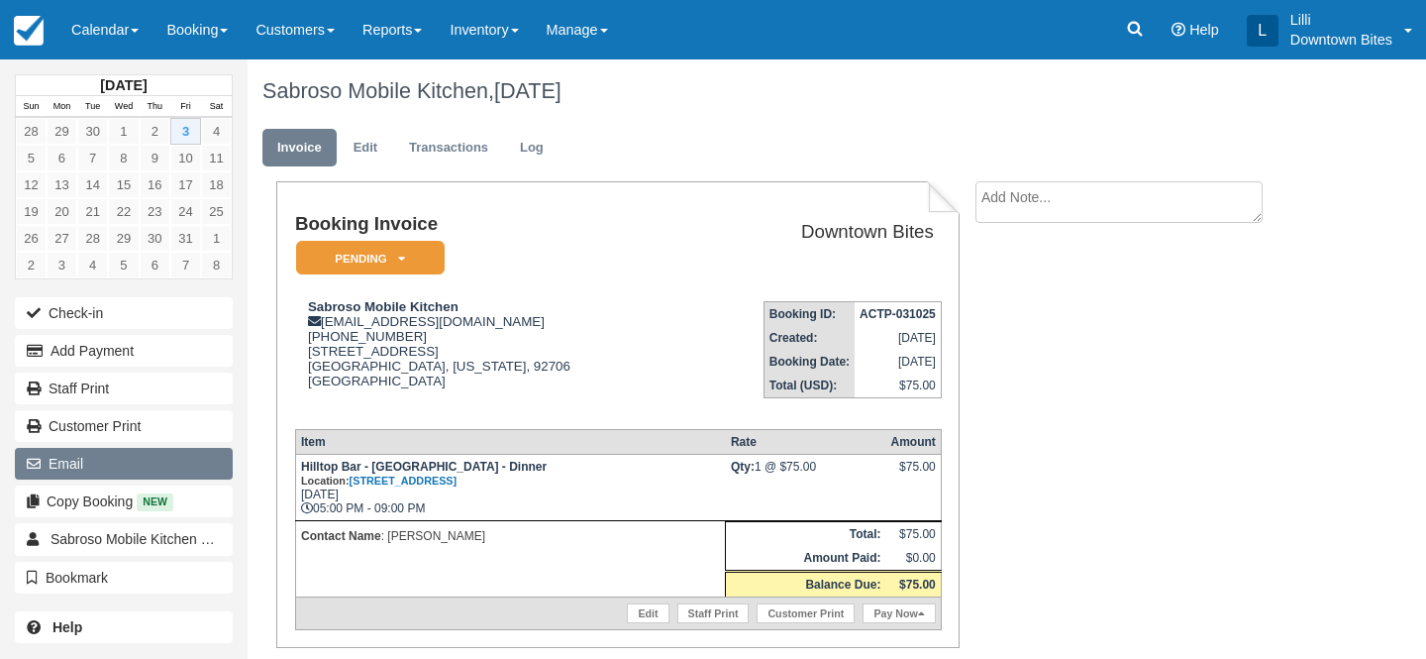
click at [171, 463] on button "Email" at bounding box center [124, 464] width 218 height 32
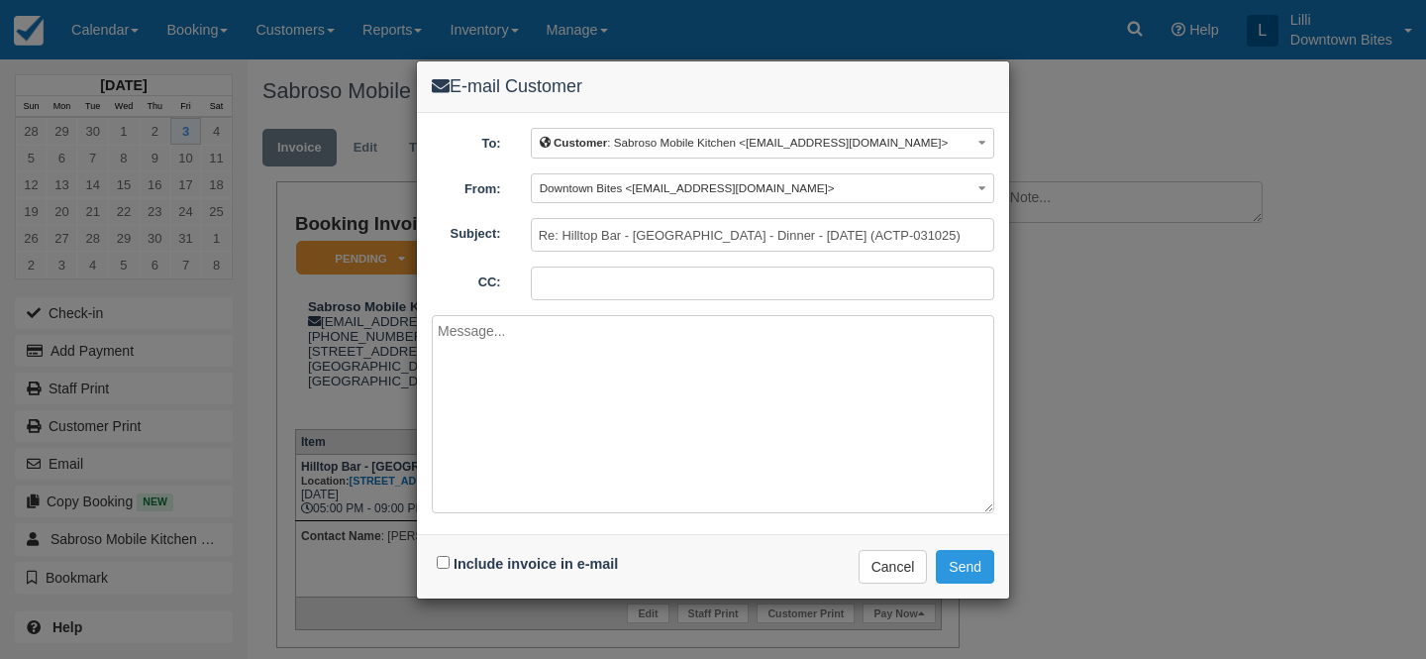
click at [646, 290] on input "CC:" at bounding box center [763, 283] width 464 height 34
type input "lilli@downtownbites.com"
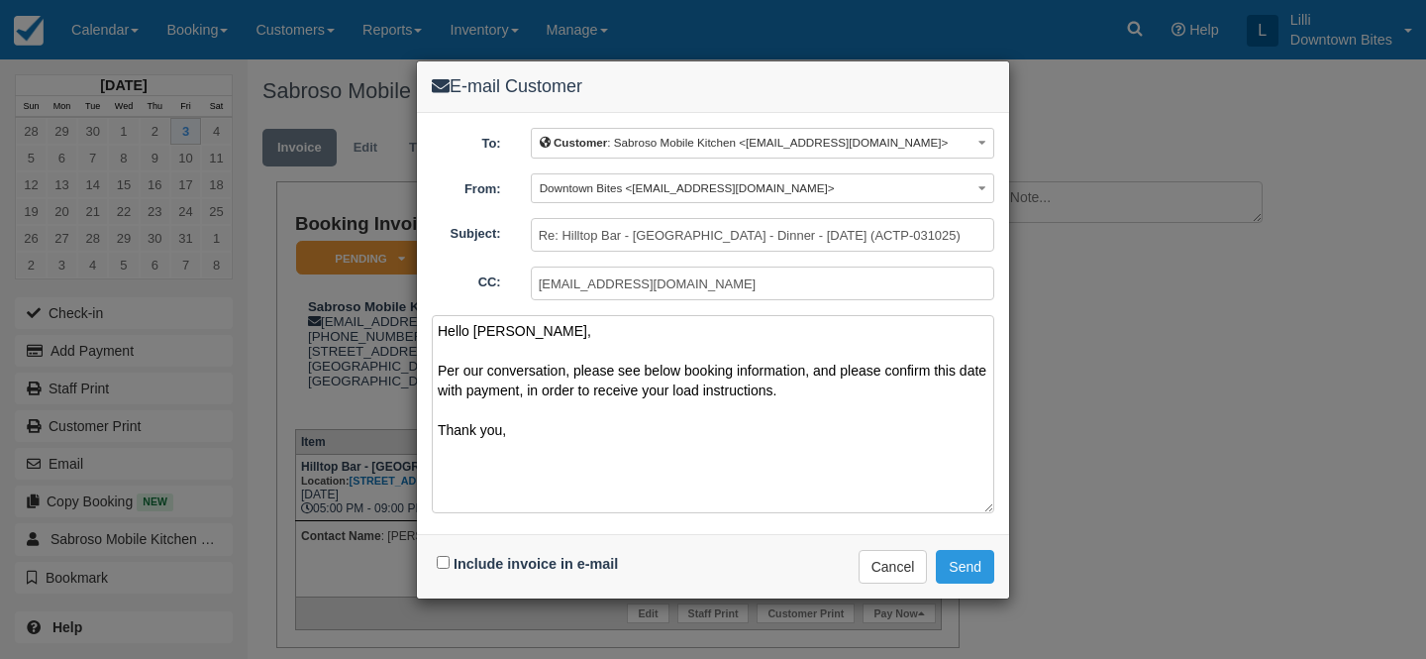
type textarea "Hello David, Per our conversation, please see below booking information, and pl…"
click at [444, 562] on input "Include invoice in e-mail" at bounding box center [443, 562] width 13 height 13
checkbox input "true"
drag, startPoint x: 589, startPoint y: 449, endPoint x: 411, endPoint y: 323, distance: 218.2
click at [411, 323] on div "E-mail Customer To: Customer : Sabroso Mobile Kitchen <sabrosomobilekitchen@gma…" at bounding box center [713, 329] width 1426 height 659
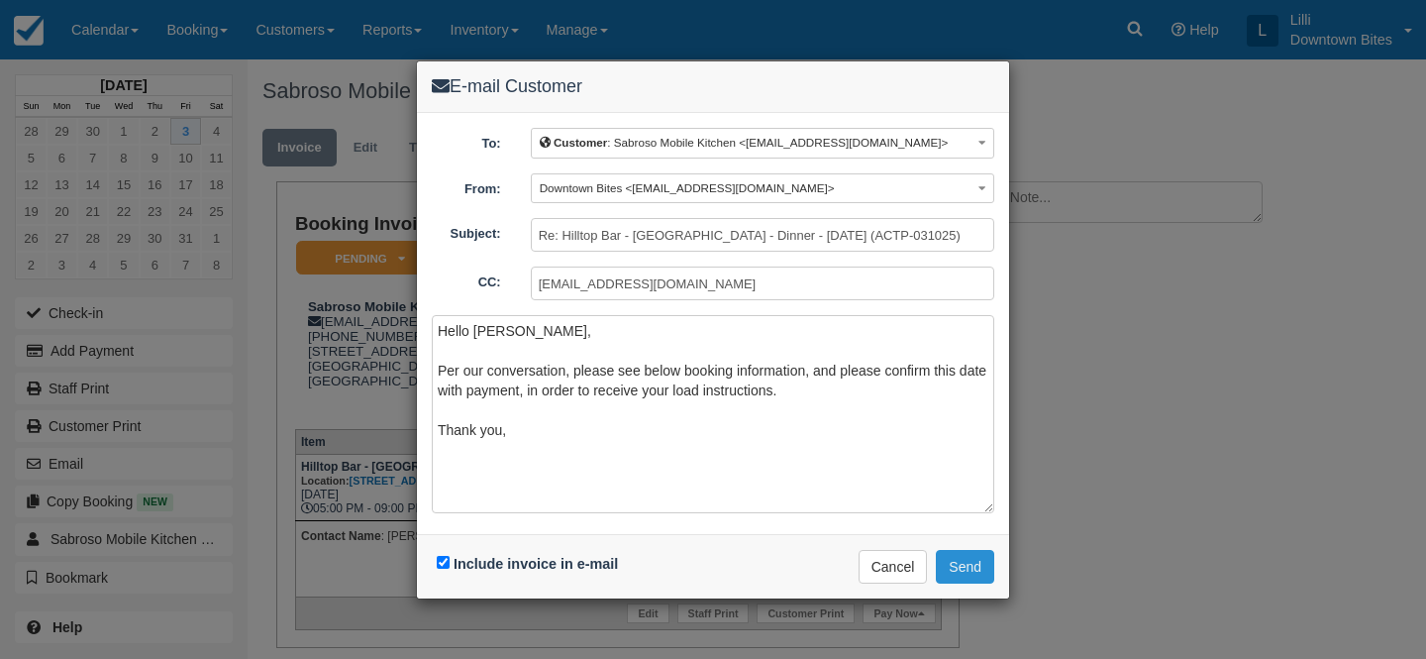
click at [971, 569] on button "Send" at bounding box center [965, 567] width 58 height 34
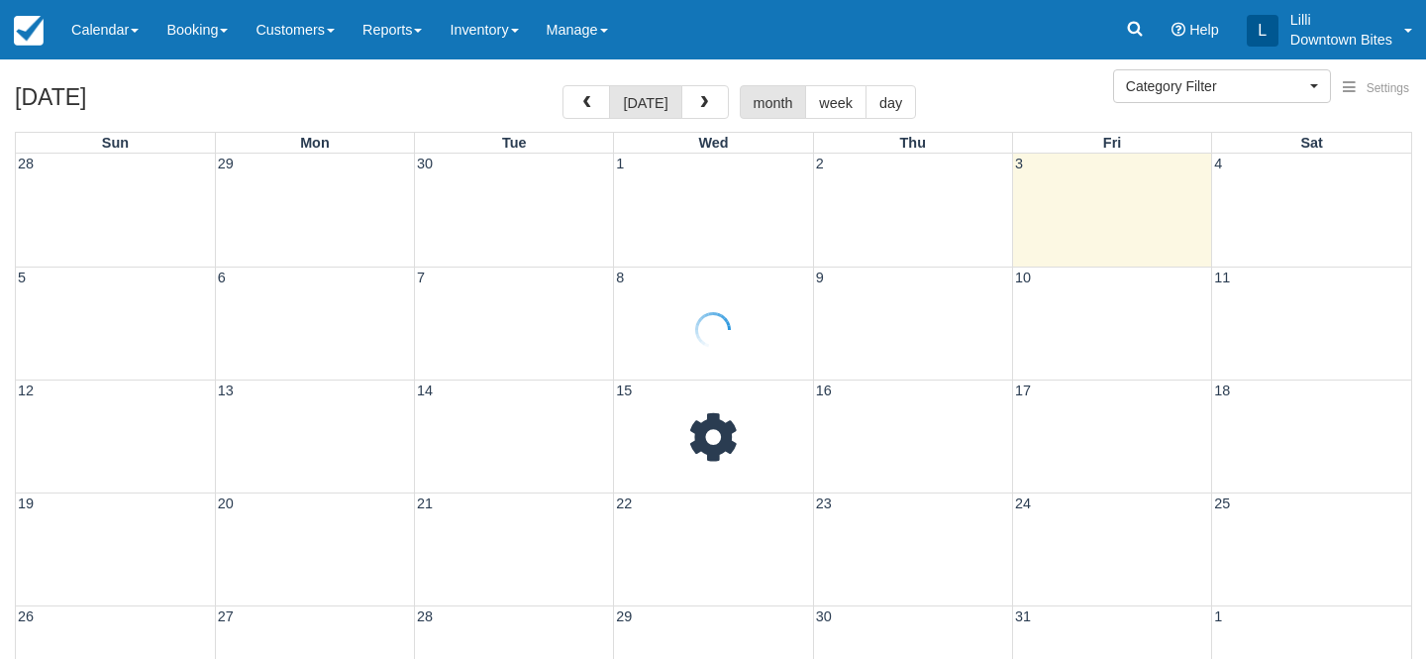
select select
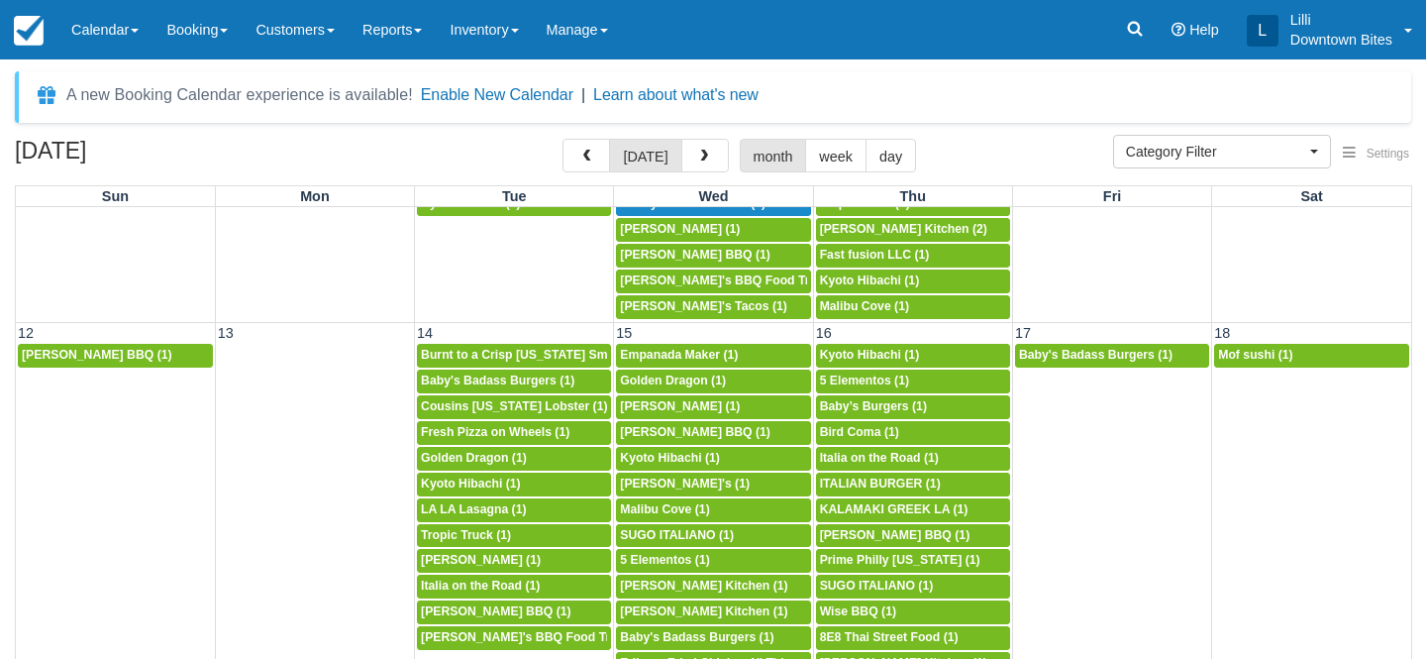
scroll to position [707, 0]
